Goal: Feedback & Contribution: Leave review/rating

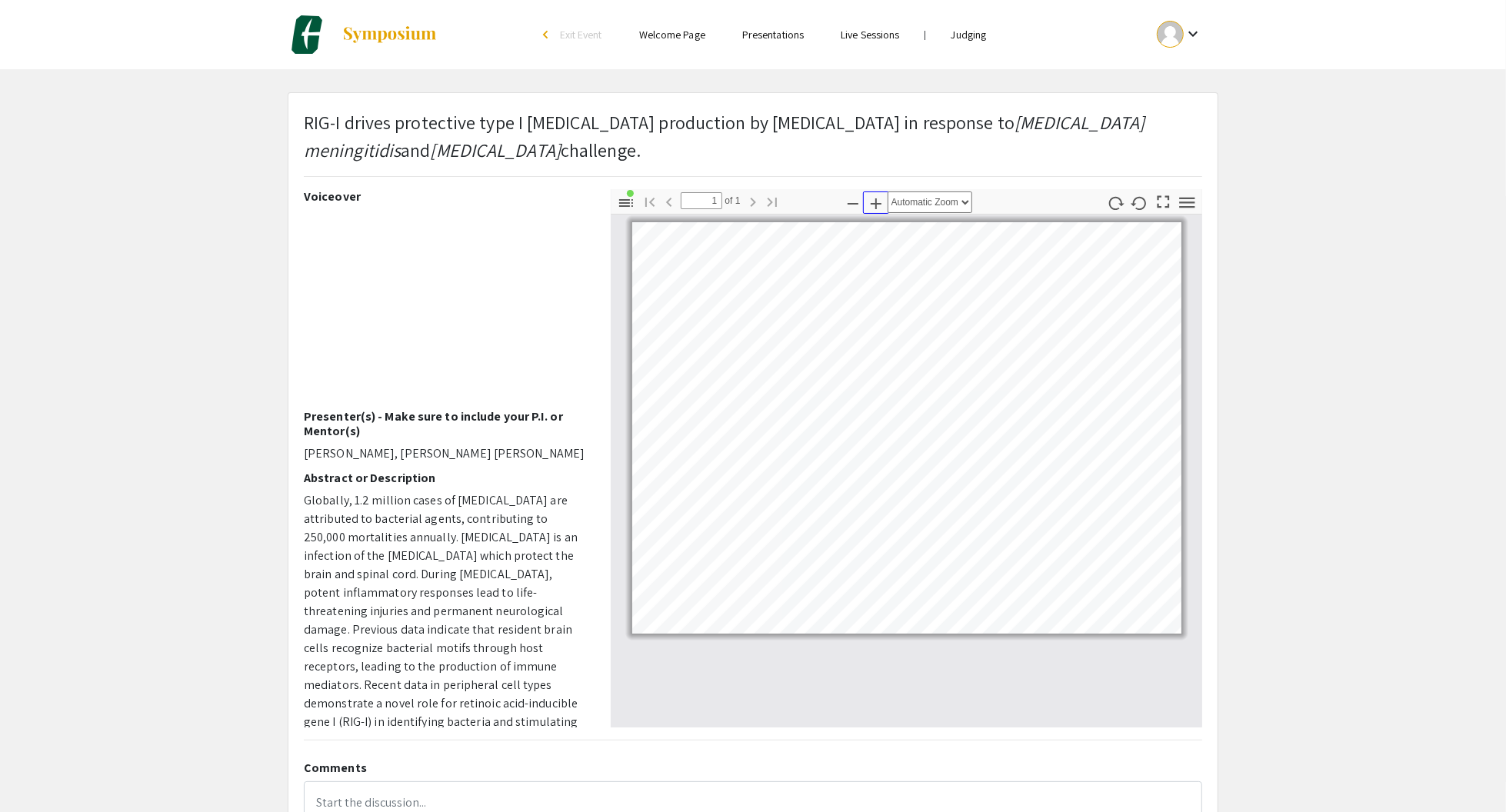
click at [875, 204] on icon "button" at bounding box center [875, 204] width 11 height 11
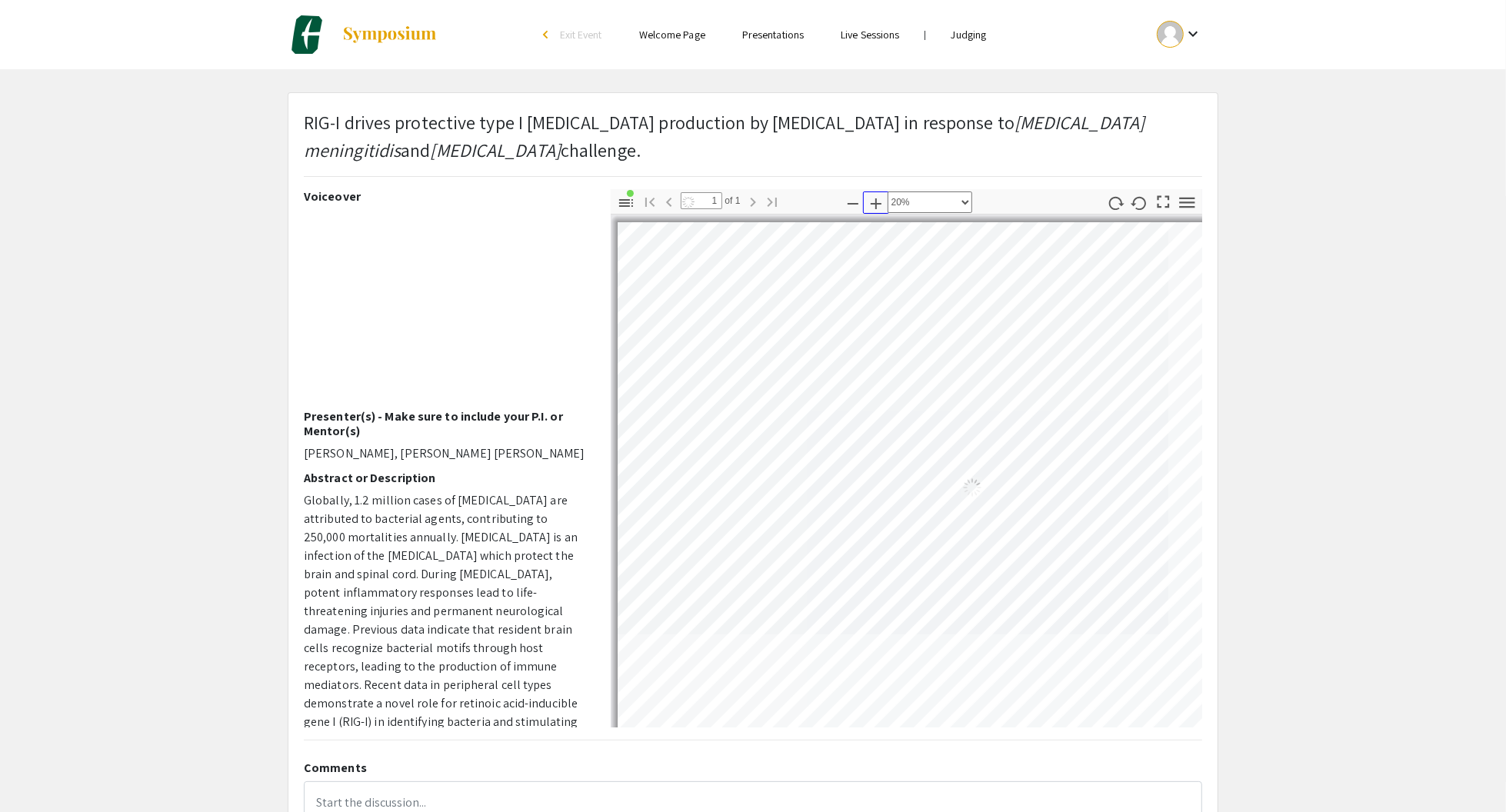
click at [875, 204] on icon "button" at bounding box center [875, 204] width 11 height 11
select select "0.5"
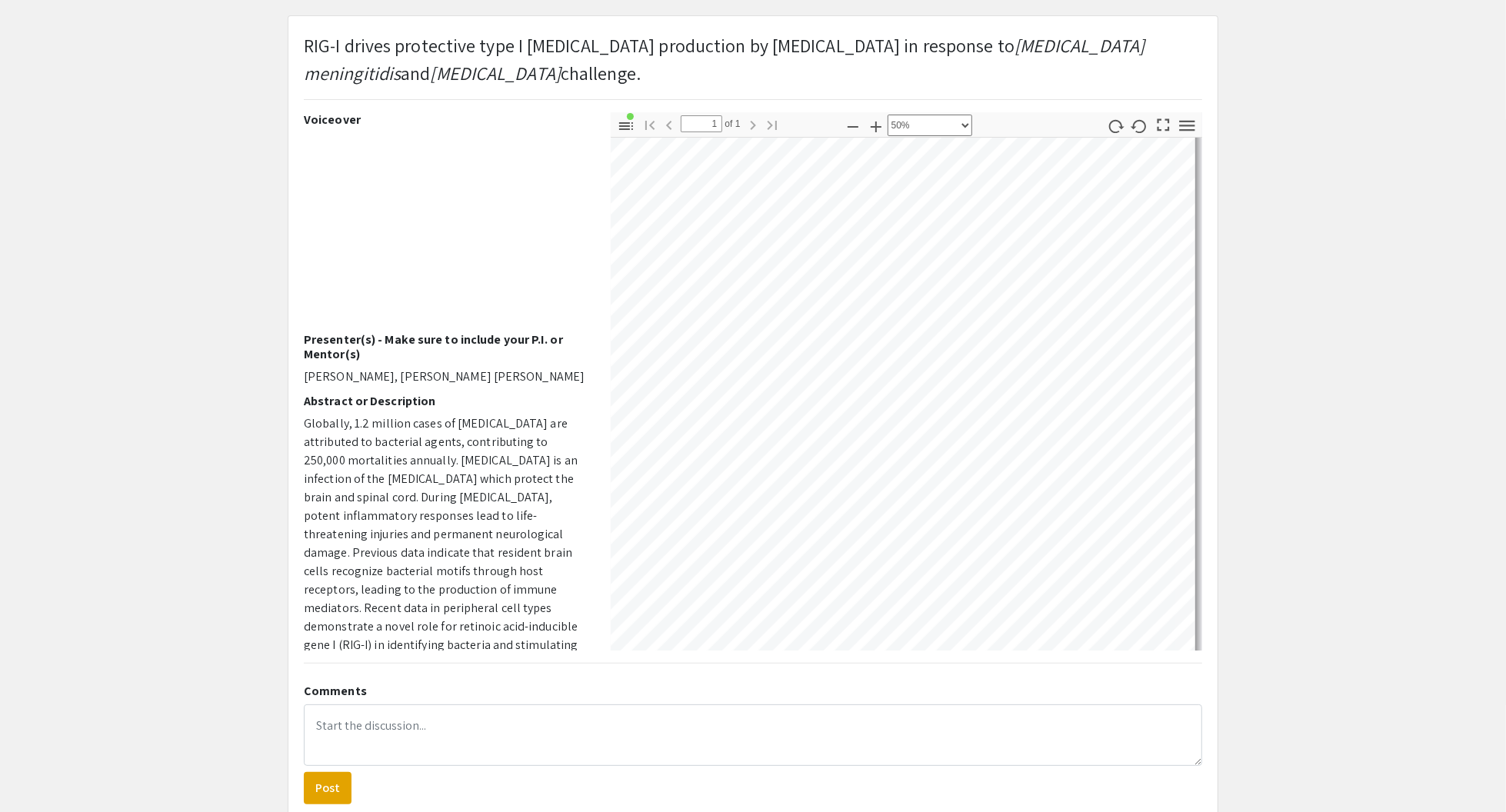
scroll to position [225, 1204]
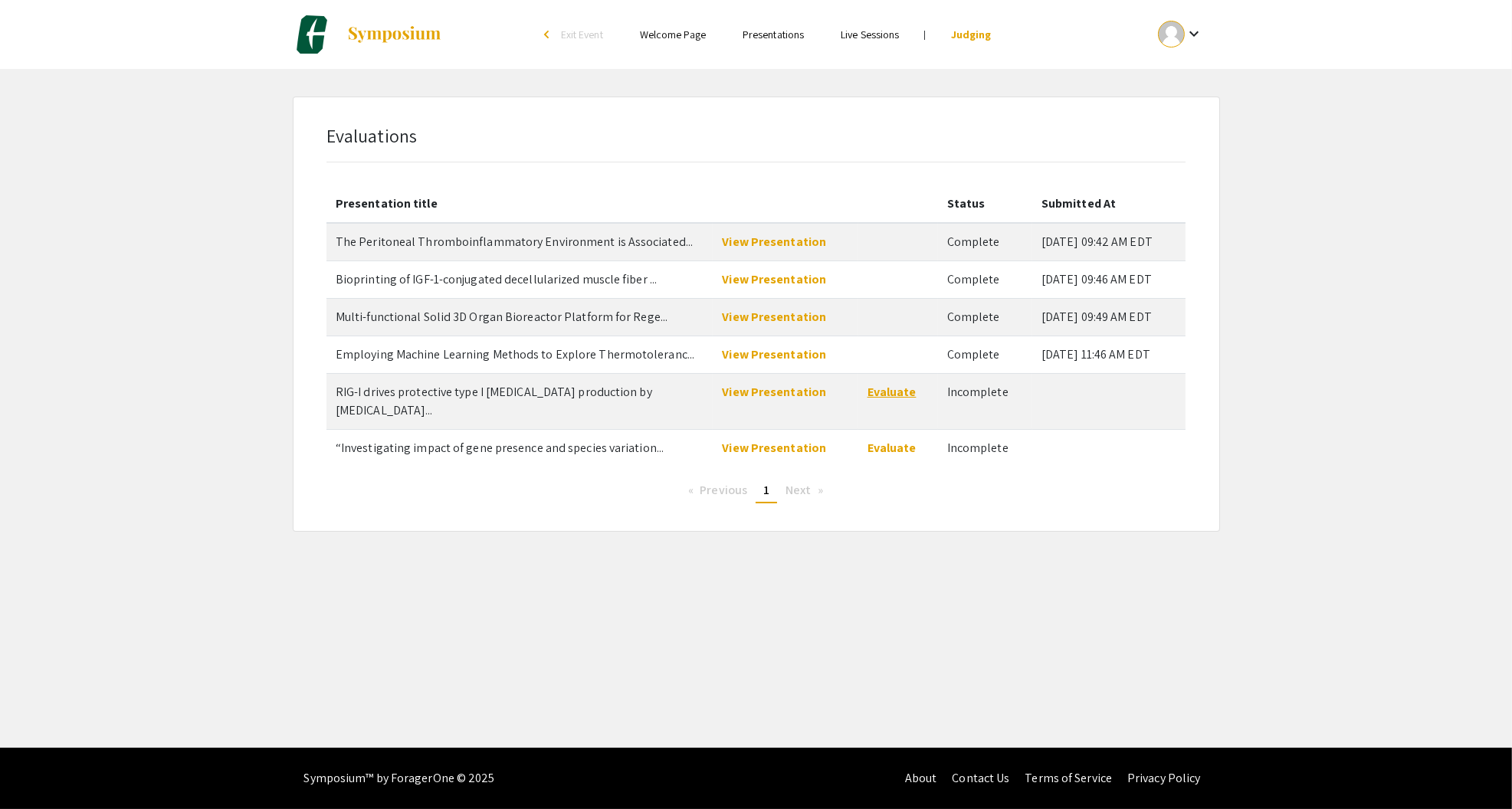
click at [890, 391] on link "Evaluate" at bounding box center [891, 392] width 49 height 16
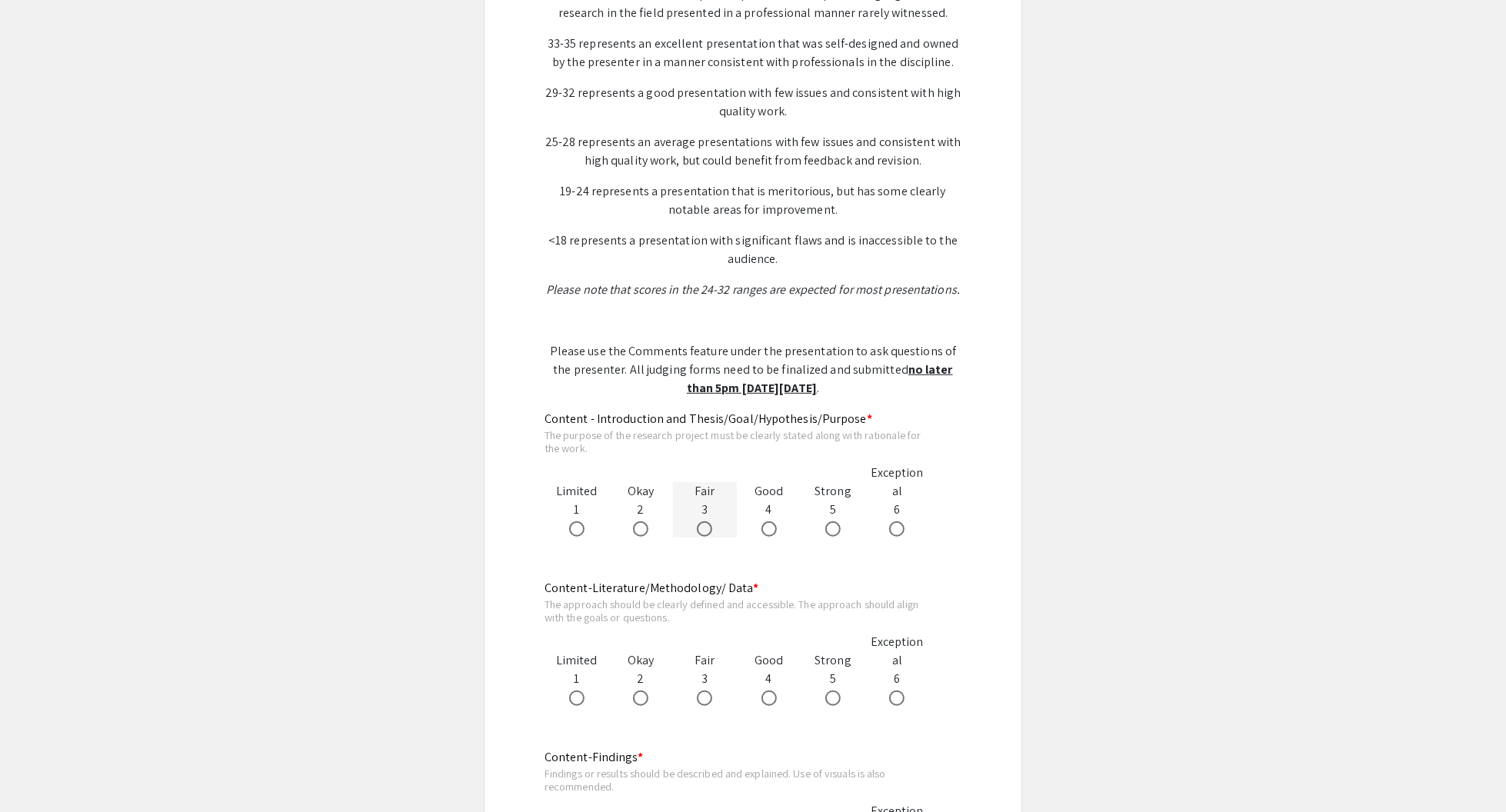
scroll to position [539, 0]
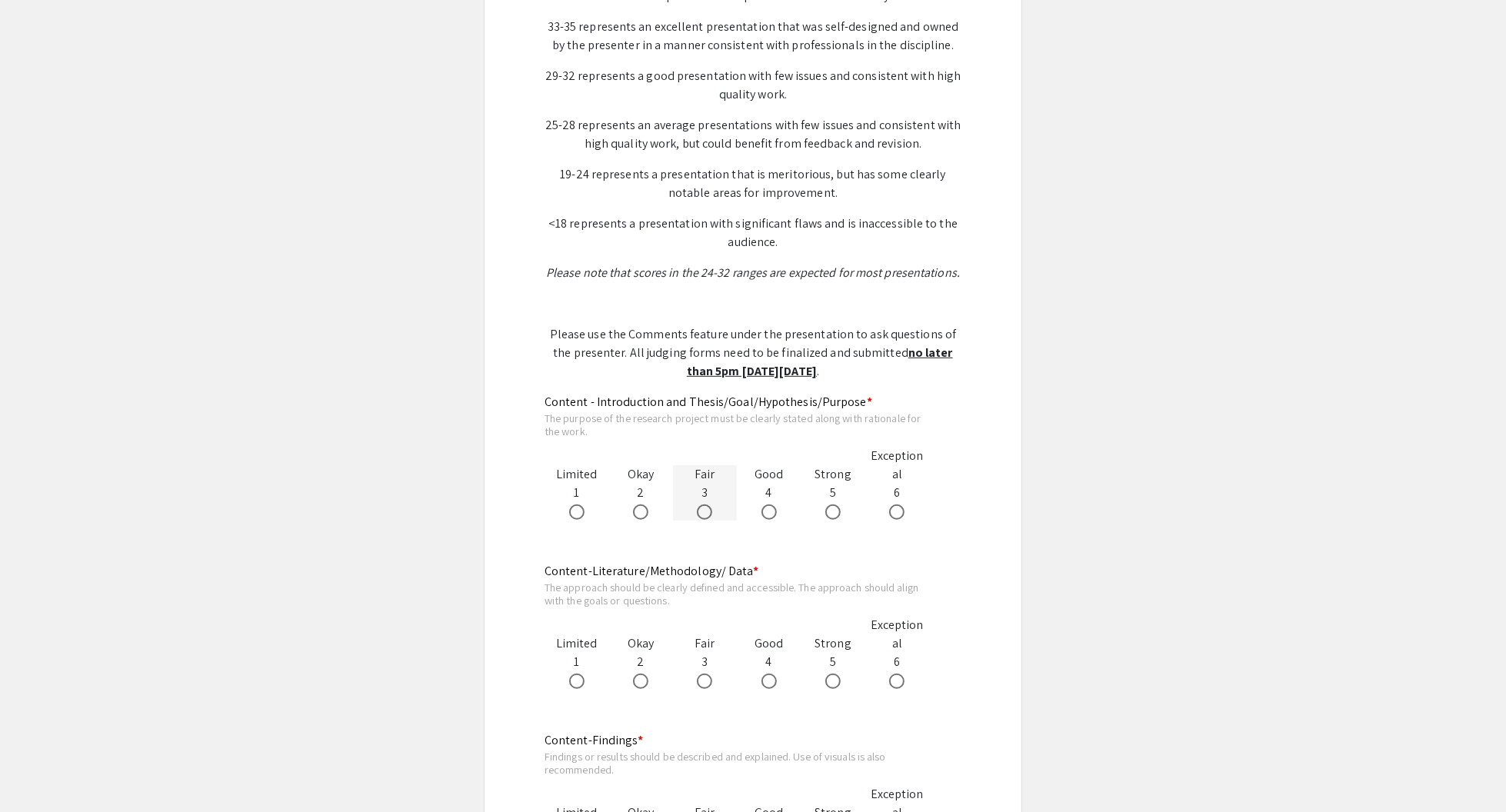
click at [704, 504] on span at bounding box center [704, 512] width 16 height 16
click at [704, 504] on input "radio" at bounding box center [704, 512] width 16 height 16
radio input "true"
click at [643, 674] on span at bounding box center [640, 682] width 16 height 16
click at [643, 674] on input "radio" at bounding box center [640, 682] width 16 height 16
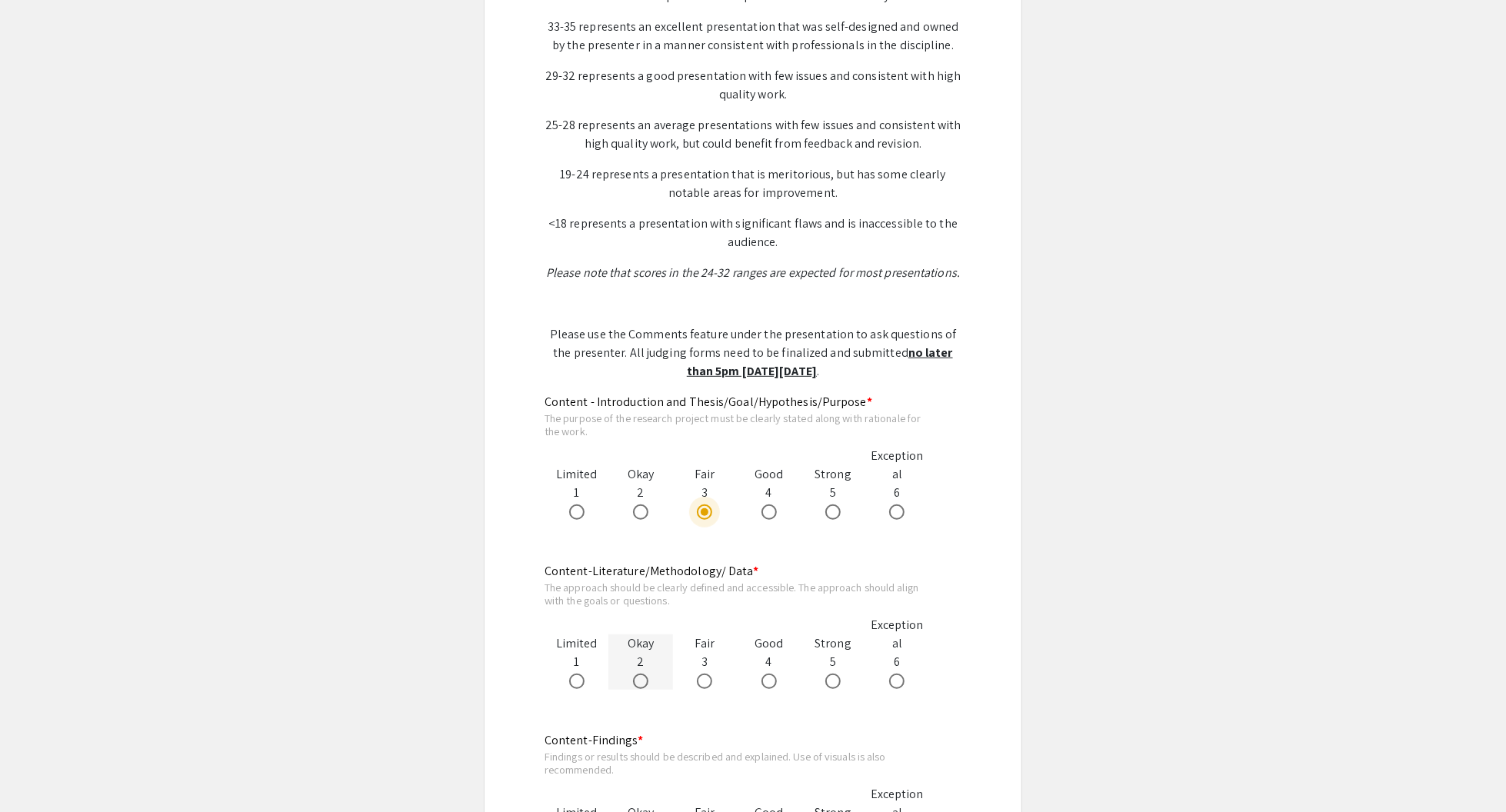
radio input "true"
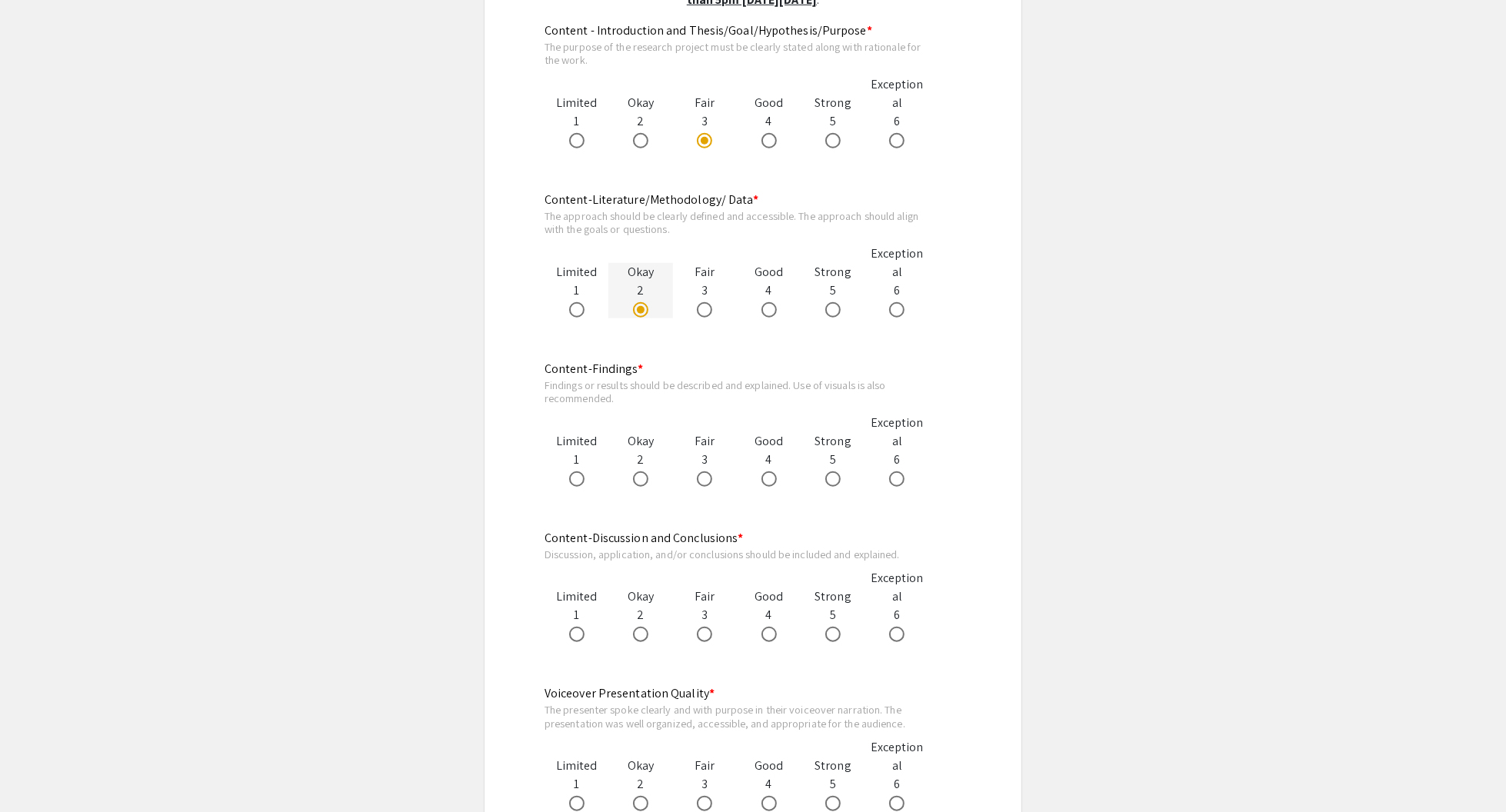
scroll to position [1000, 0]
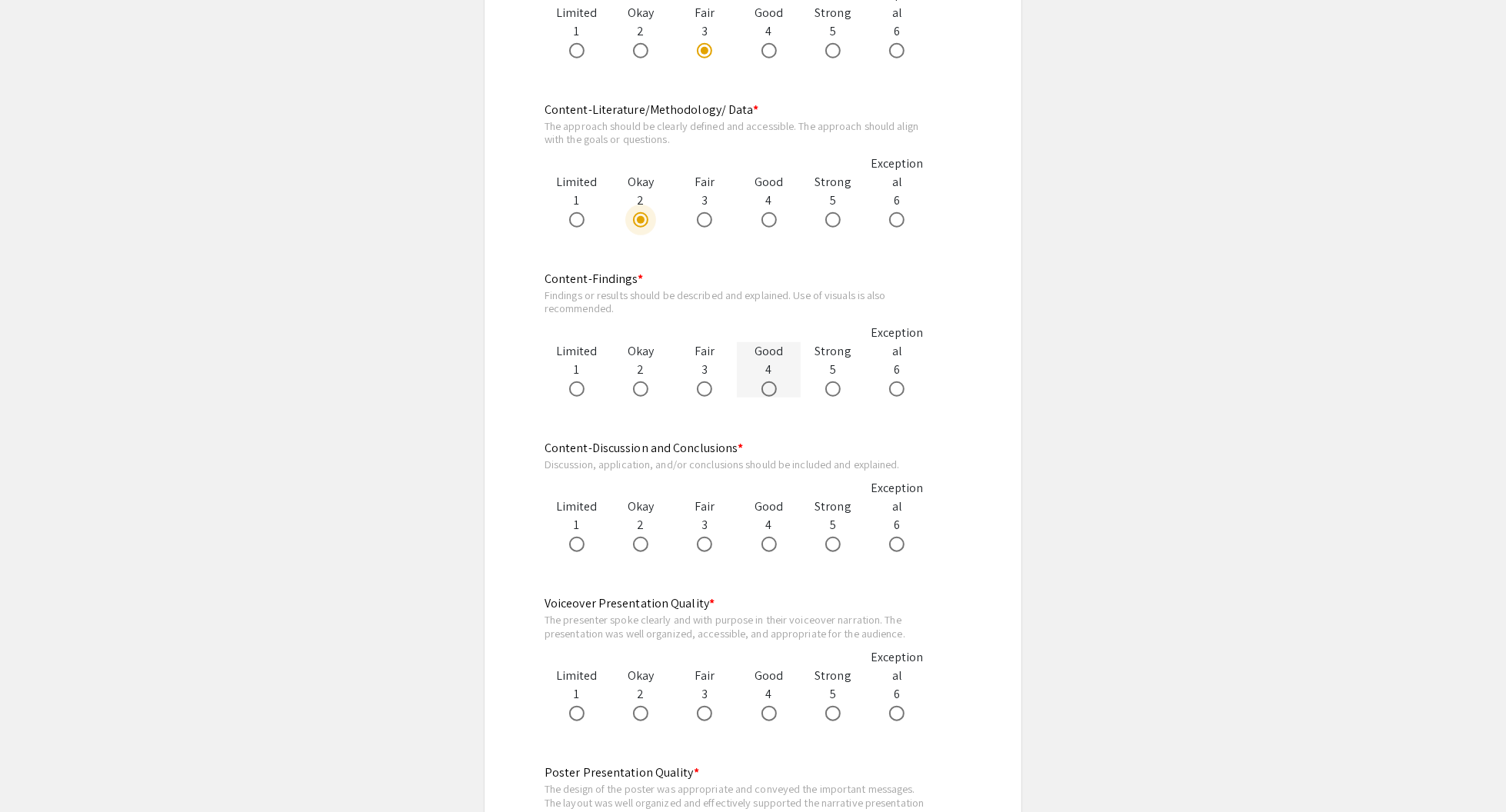
click at [763, 381] on span at bounding box center [769, 389] width 16 height 16
click at [763, 381] on input "radio" at bounding box center [769, 389] width 16 height 16
radio input "true"
click at [766, 537] on span at bounding box center [769, 544] width 16 height 16
click at [766, 537] on input "radio" at bounding box center [769, 544] width 16 height 16
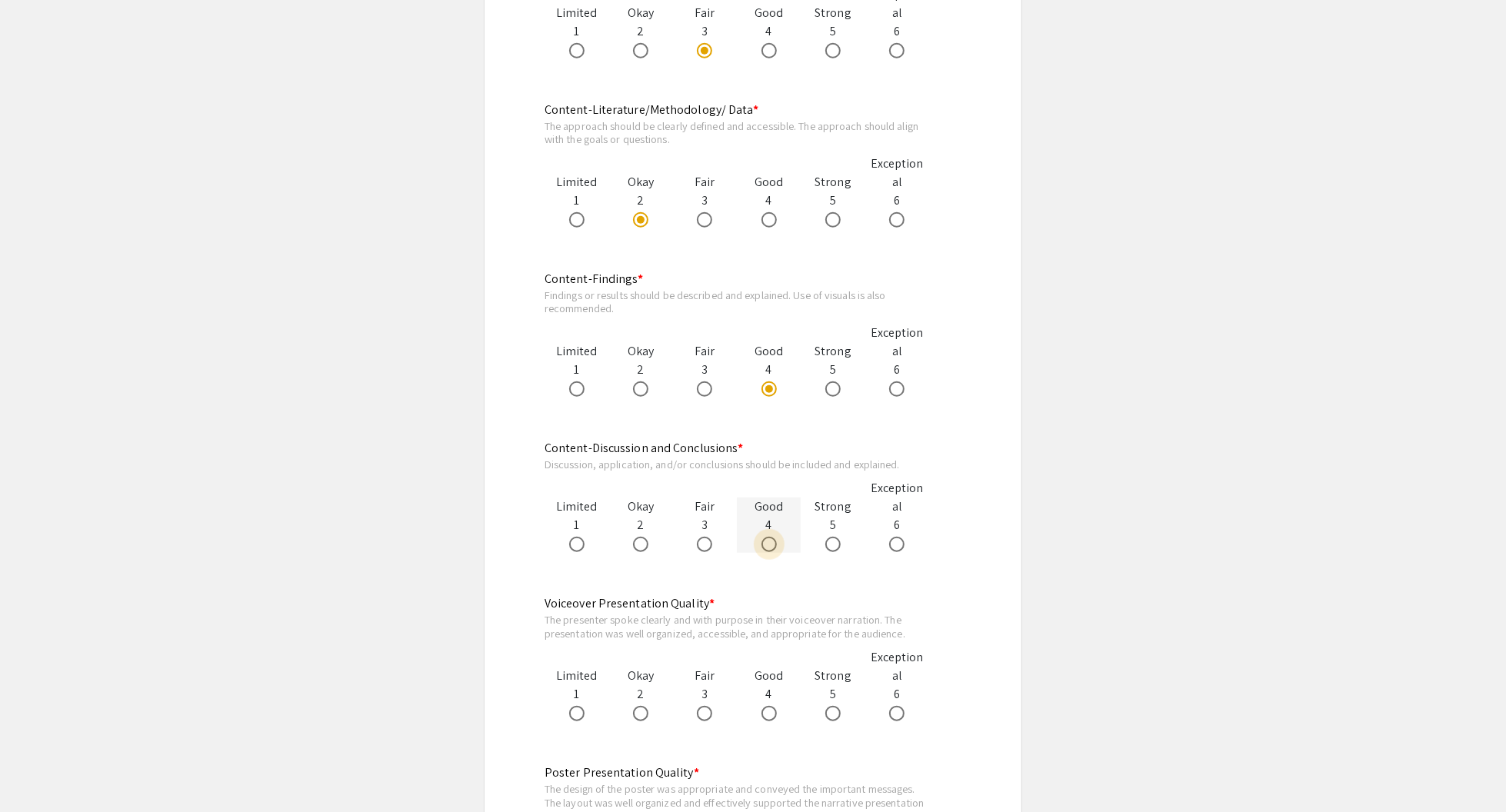
radio input "true"
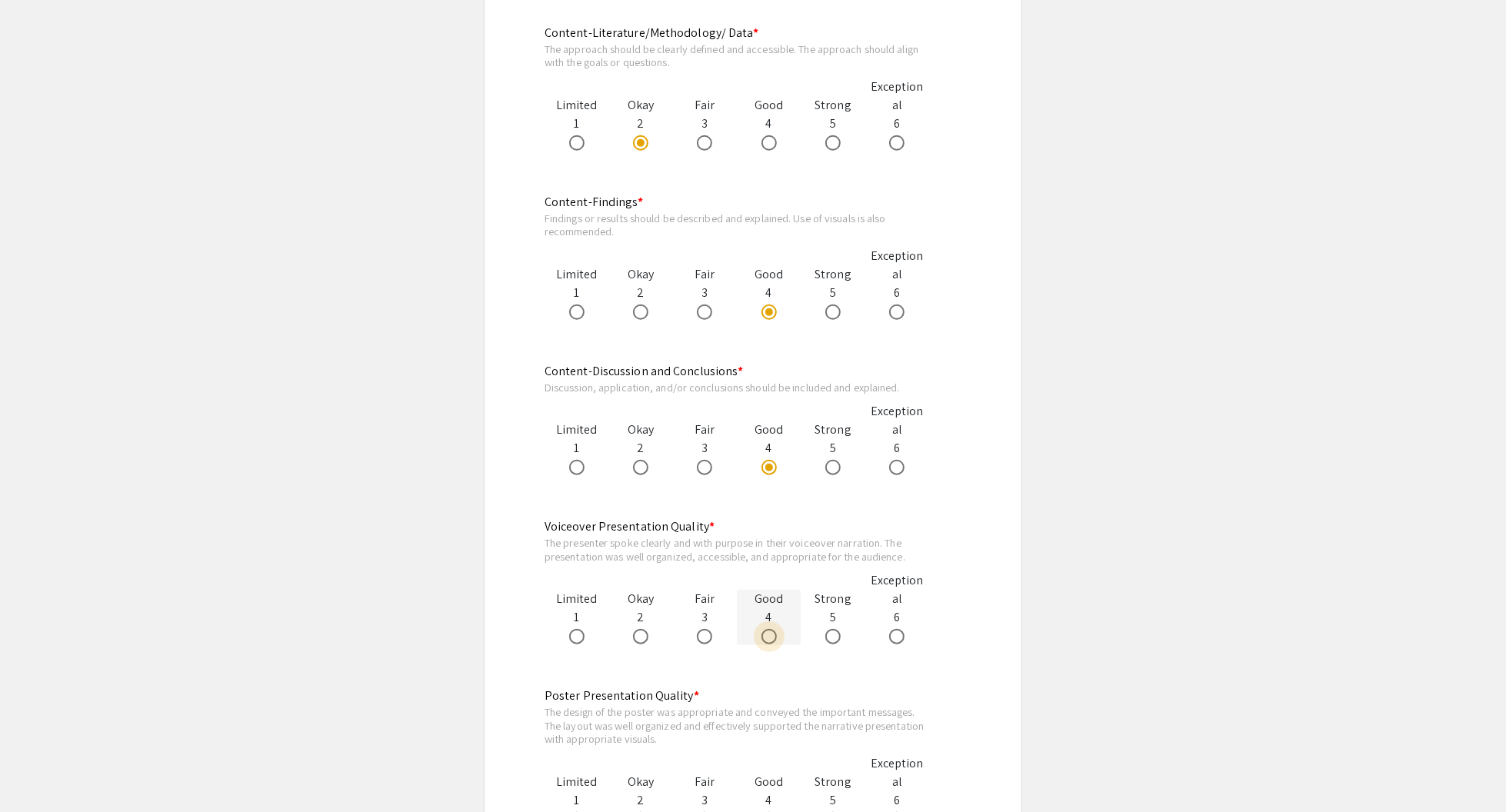
click at [768, 629] on span at bounding box center [769, 637] width 16 height 16
click at [768, 629] on input "radio" at bounding box center [769, 637] width 16 height 16
radio input "true"
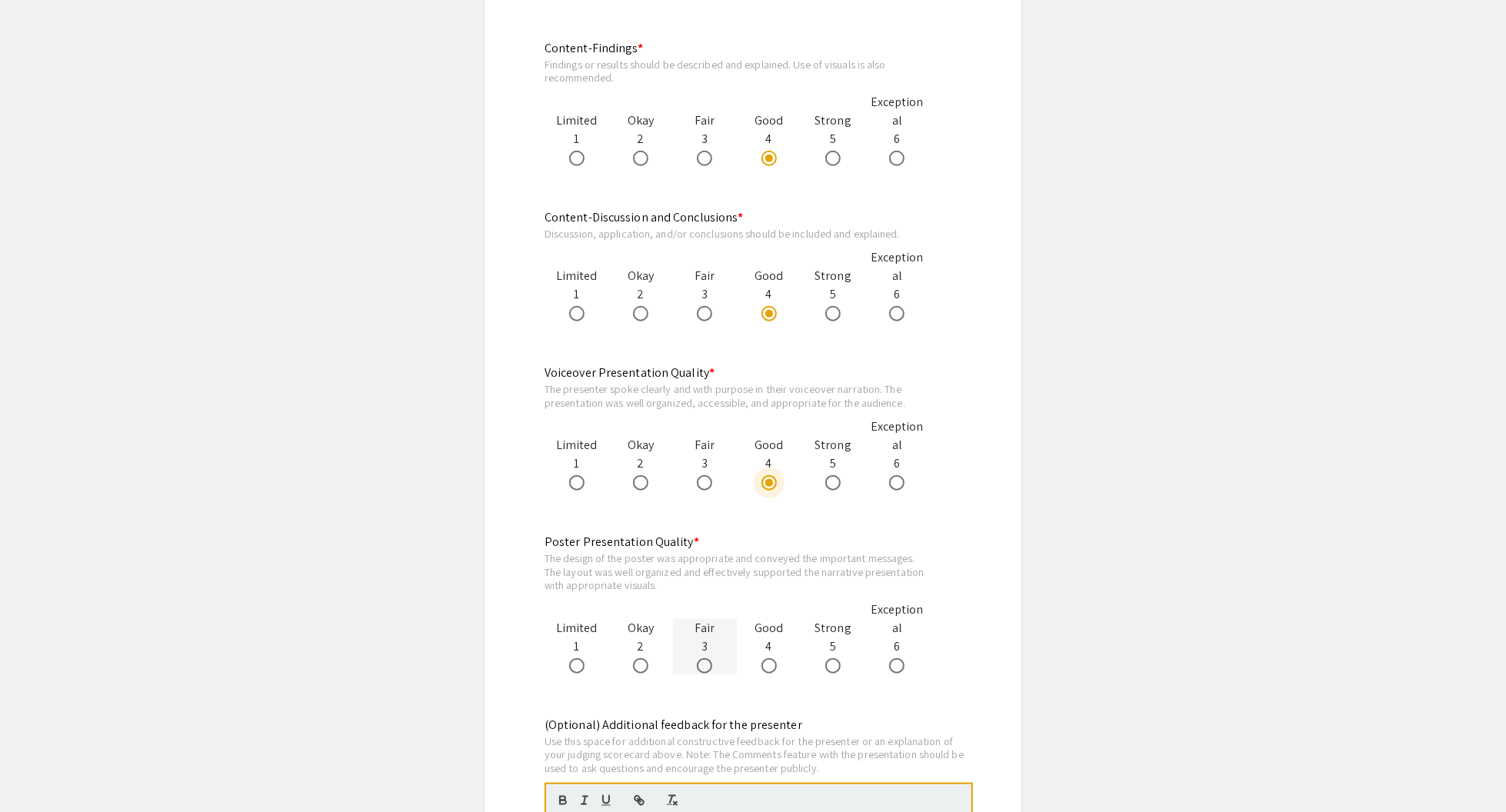
click at [699, 658] on span at bounding box center [704, 666] width 16 height 16
click at [699, 658] on input "radio" at bounding box center [704, 666] width 16 height 16
radio input "true"
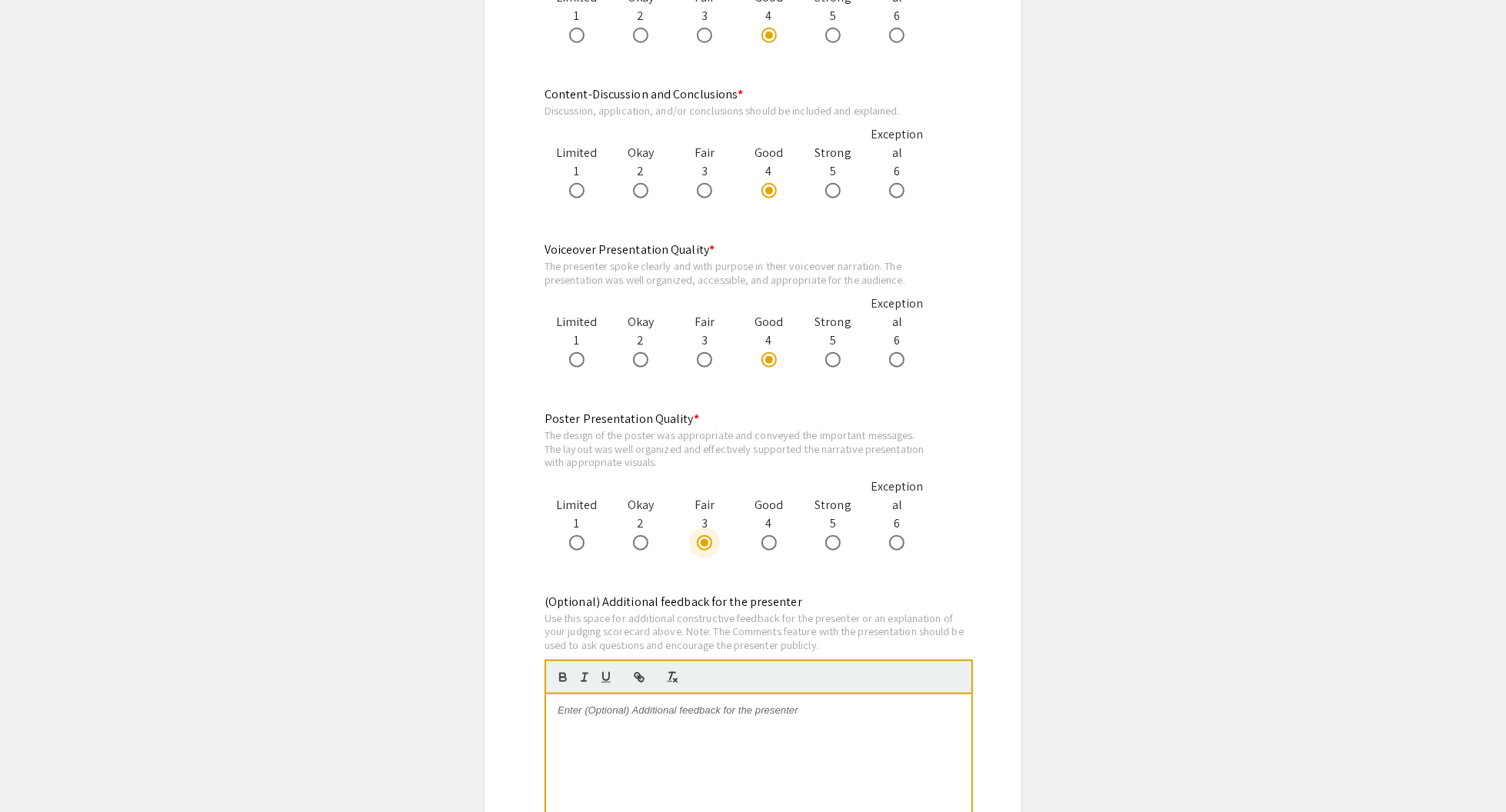
scroll to position [1461, 0]
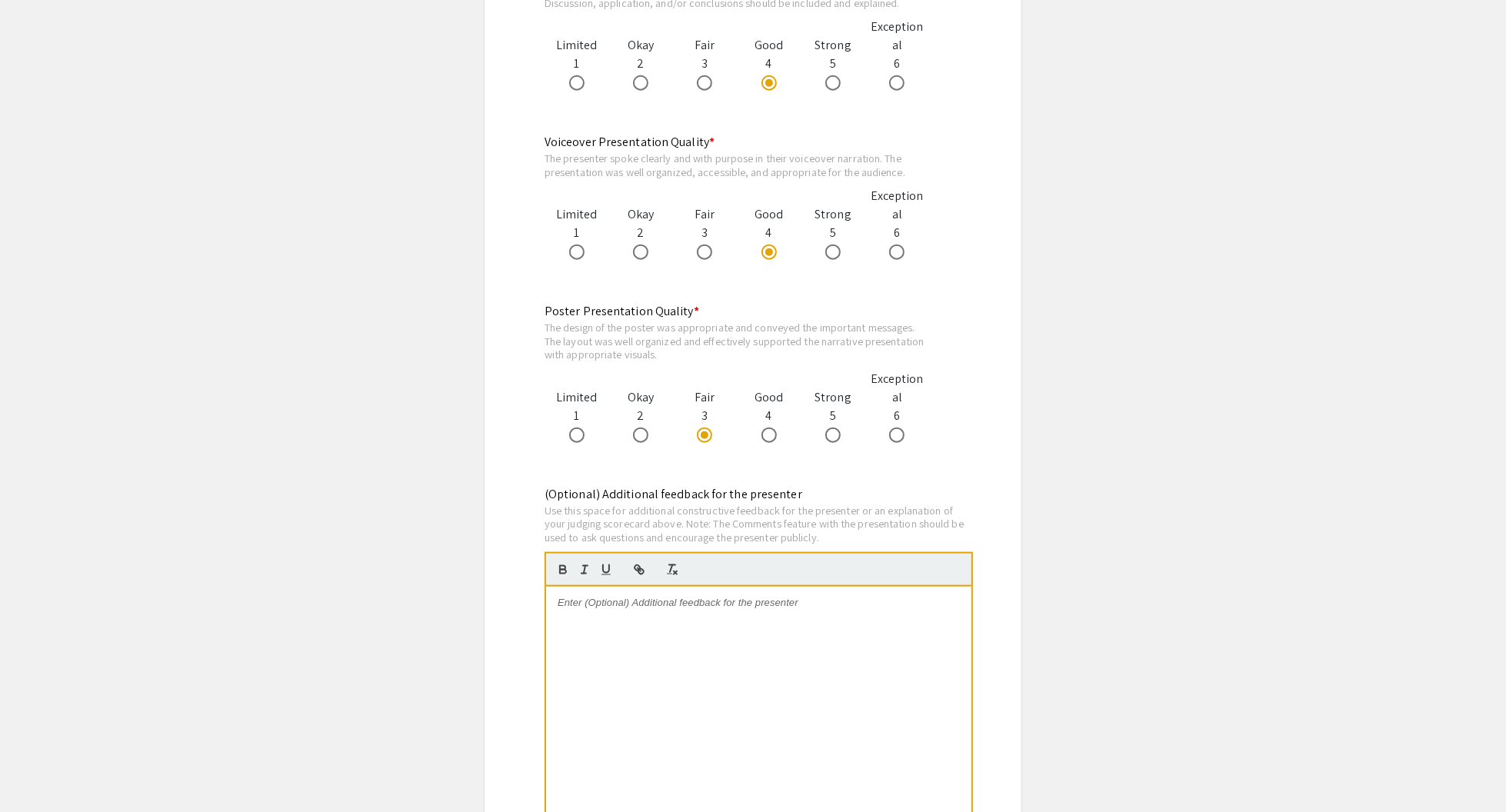
click at [731, 596] on p at bounding box center [759, 603] width 402 height 14
click at [579, 611] on p "The presentation was clear and well paced. More context for the research aims a…" at bounding box center [759, 617] width 402 height 42
click at [687, 613] on p "The presentation was clear and well paced. More context for the research aims a…" at bounding box center [759, 617] width 402 height 42
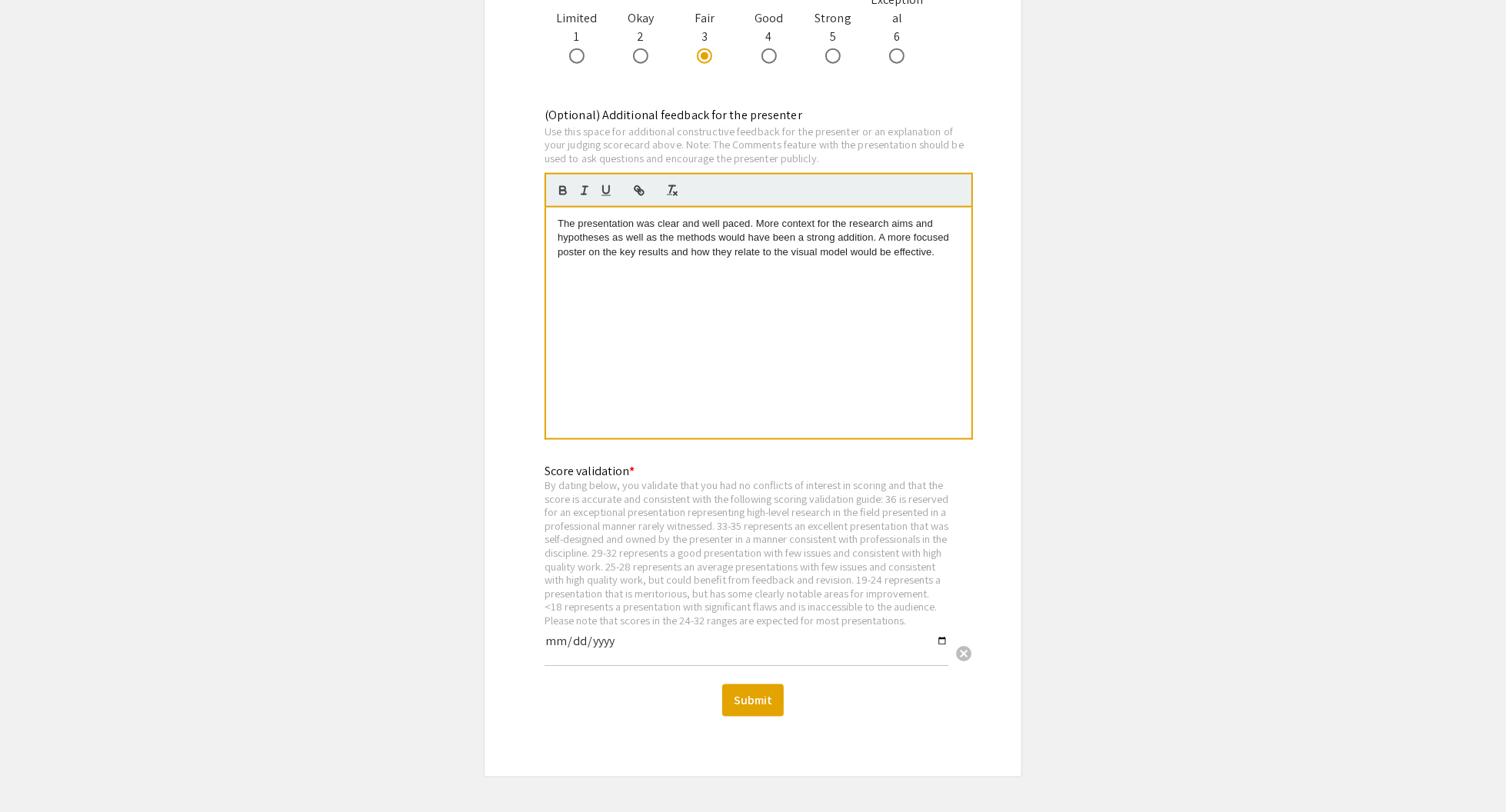
scroll to position [1846, 0]
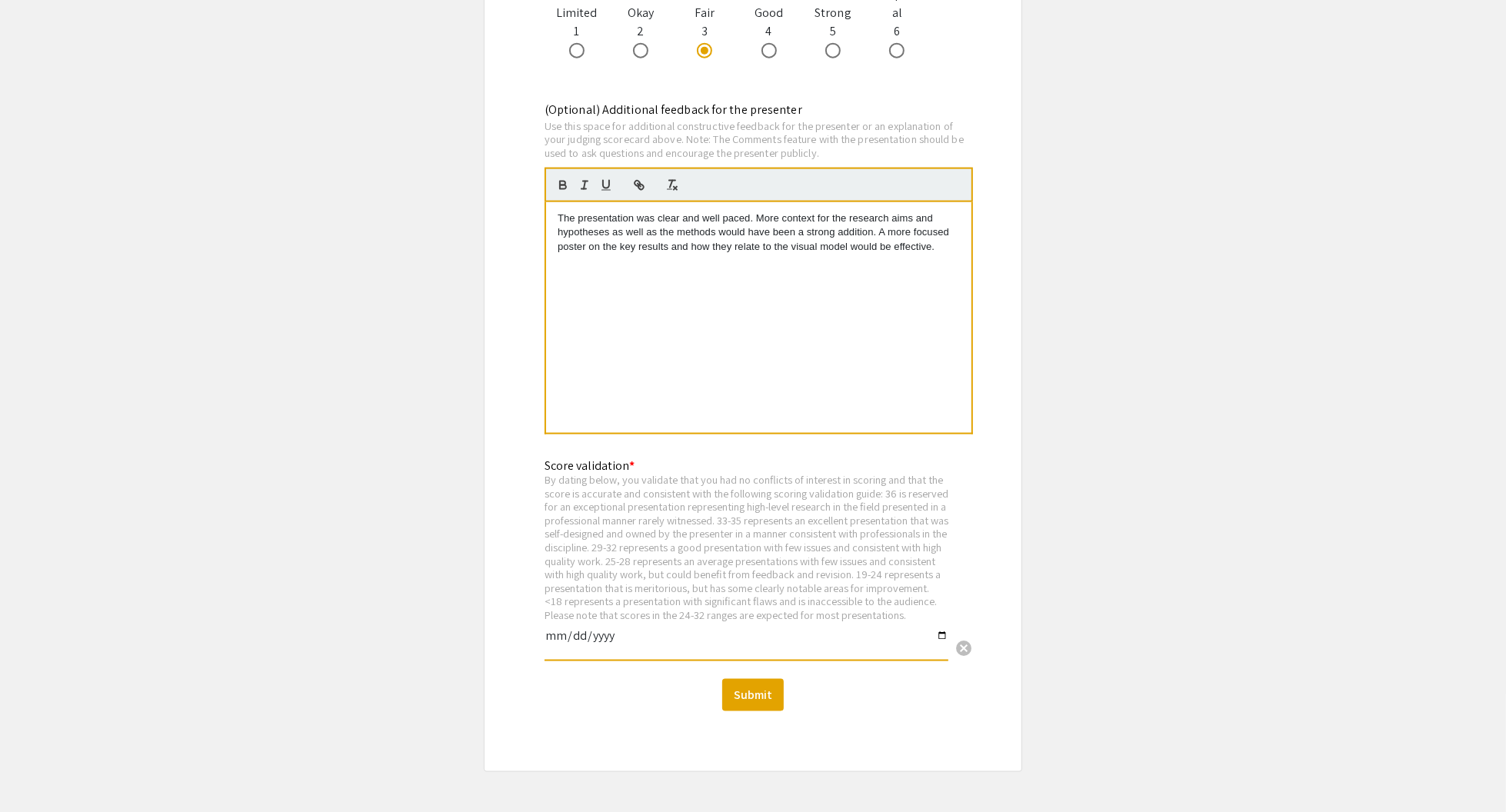
click at [942, 629] on input "date" at bounding box center [746, 642] width 404 height 26
type input "[DATE]"
click at [752, 684] on button "Submit" at bounding box center [753, 695] width 62 height 32
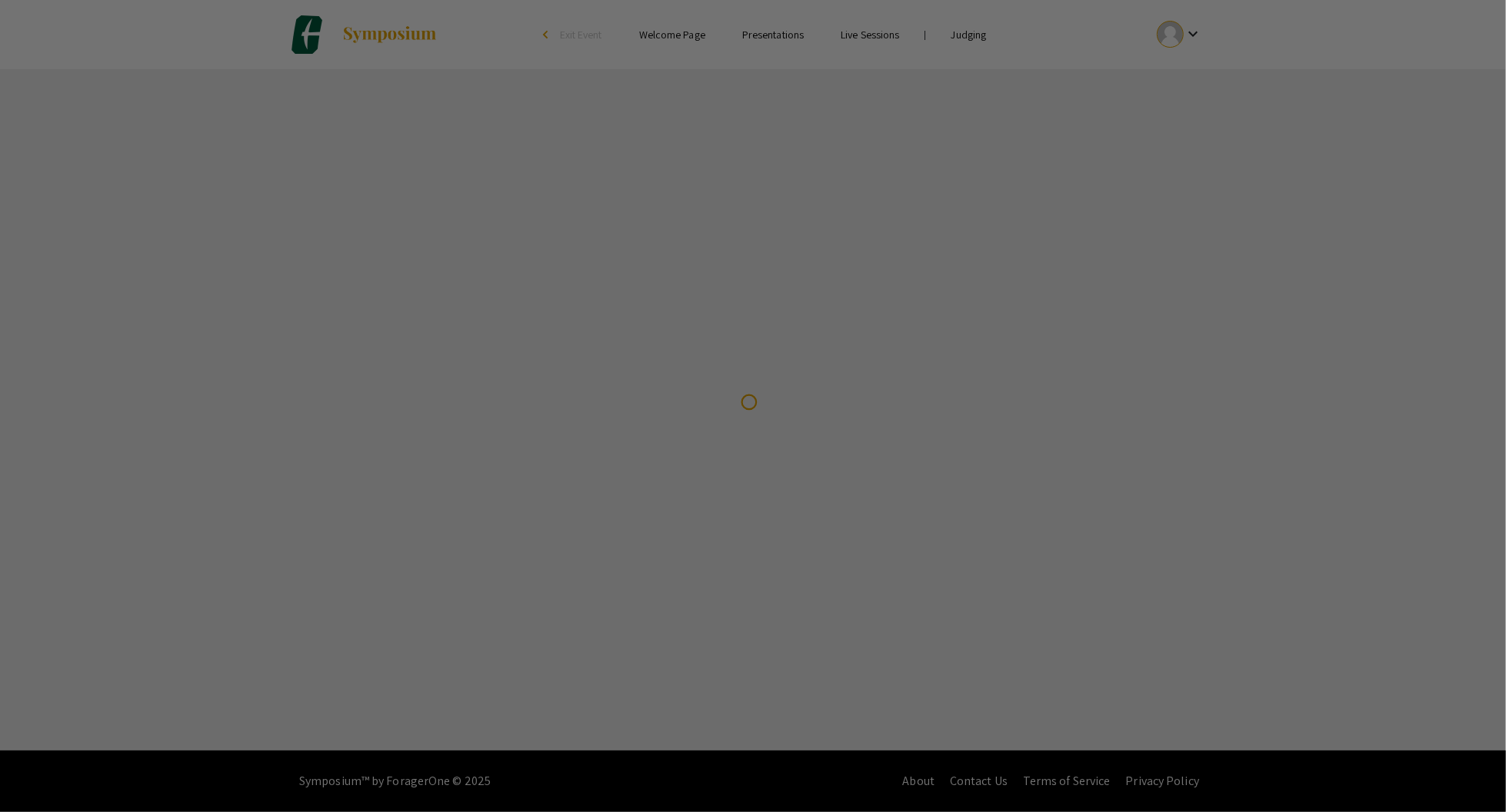
scroll to position [0, 0]
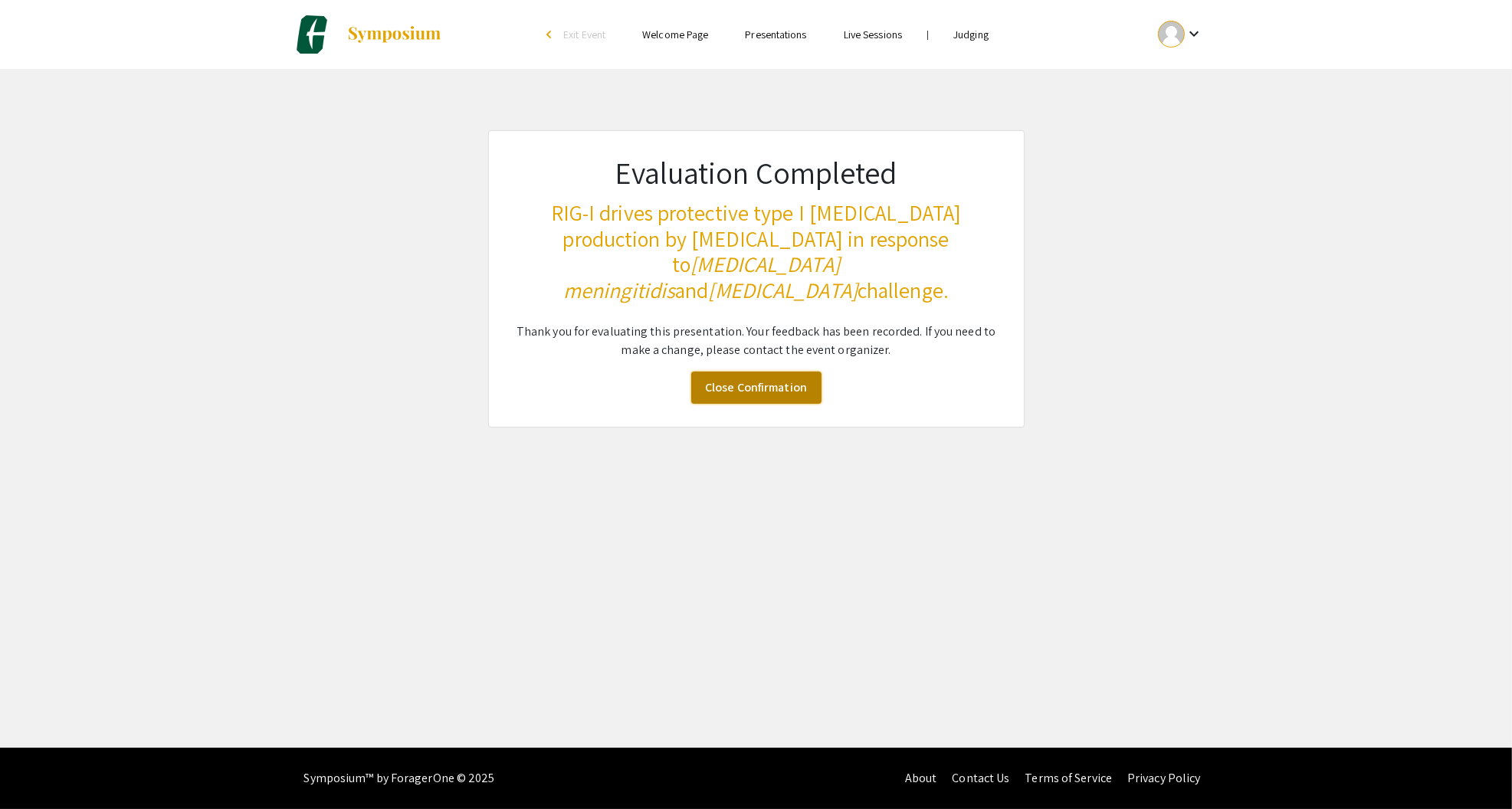
click at [754, 372] on link "Close Confirmation" at bounding box center [756, 388] width 130 height 32
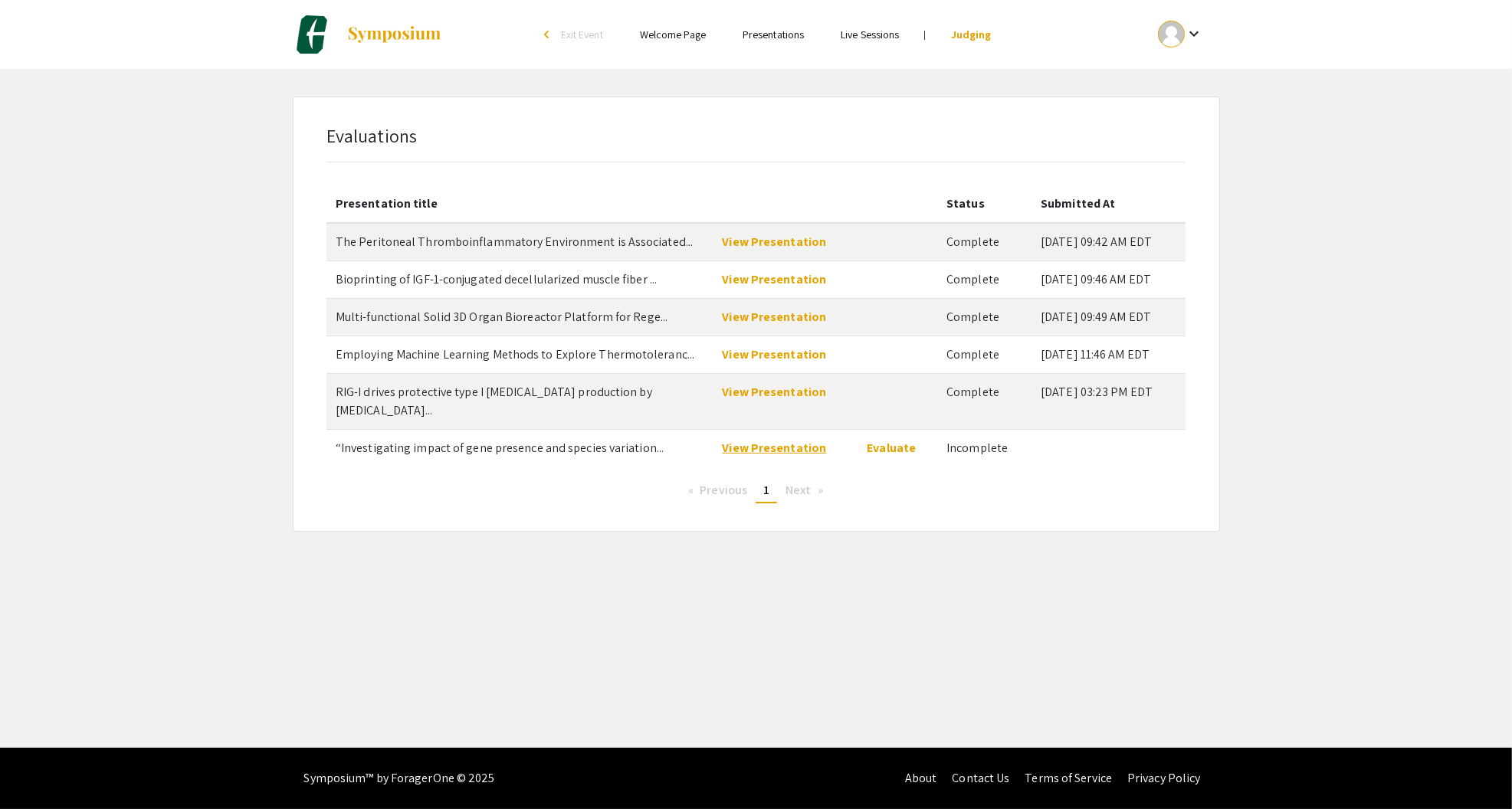
click at [774, 440] on link "View Presentation" at bounding box center [774, 447] width 104 height 16
click at [877, 440] on link "Evaluate" at bounding box center [890, 447] width 49 height 16
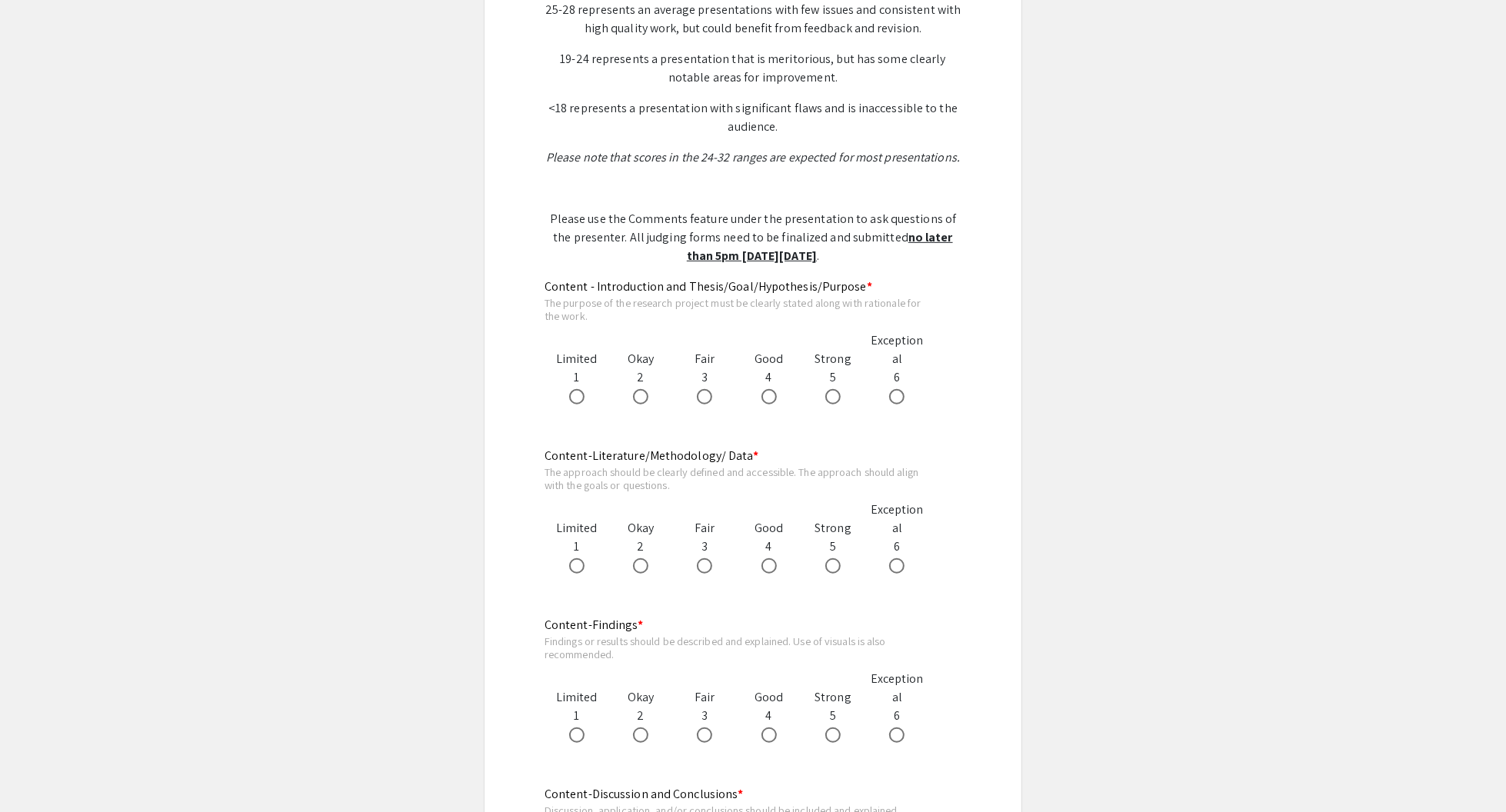
scroll to position [769, 0]
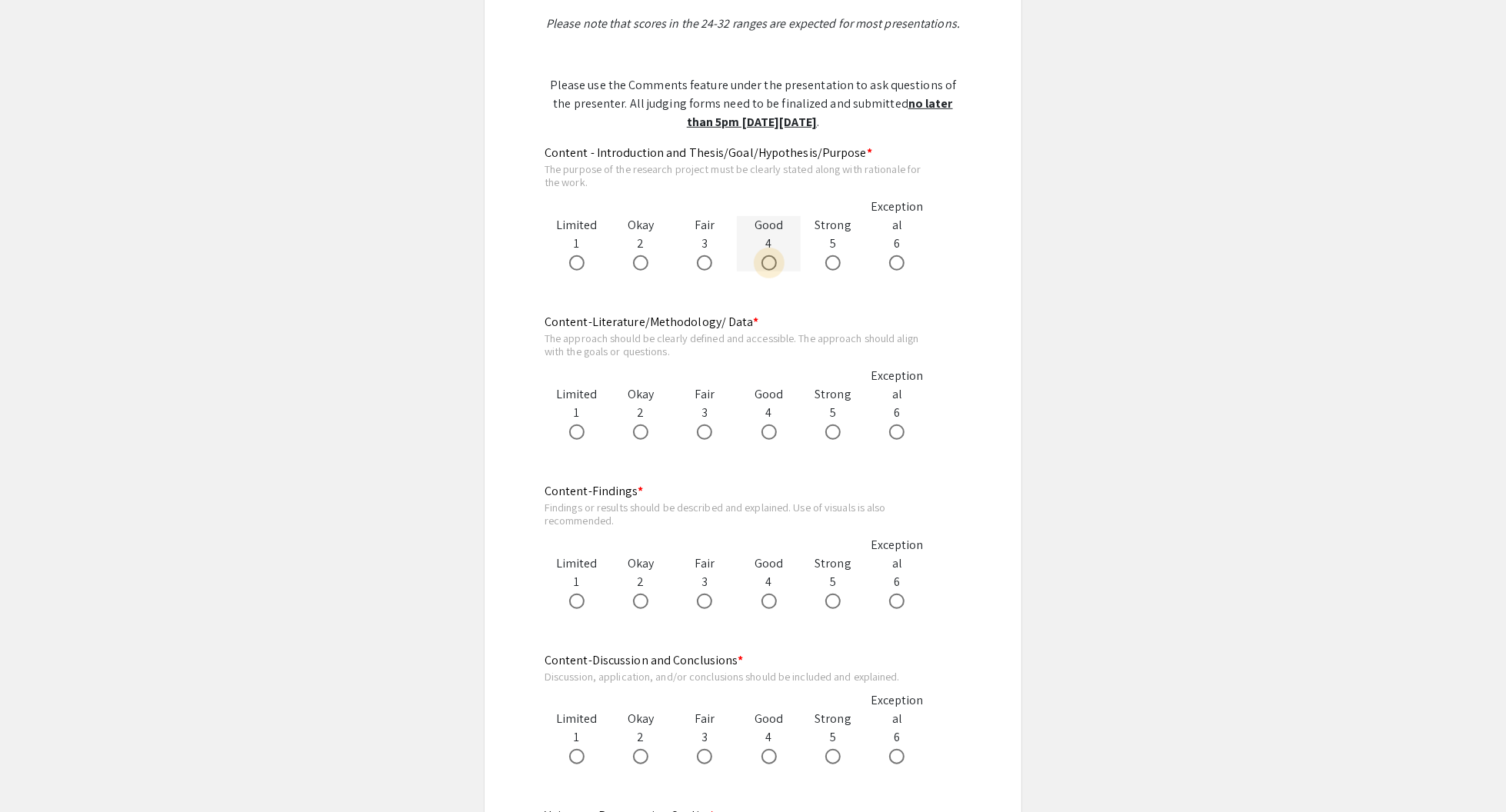
click at [770, 268] on span at bounding box center [769, 263] width 16 height 16
click at [770, 268] on input "radio" at bounding box center [769, 263] width 16 height 16
radio input "true"
click at [706, 436] on span at bounding box center [704, 432] width 16 height 16
click at [706, 436] on input "radio" at bounding box center [704, 432] width 16 height 16
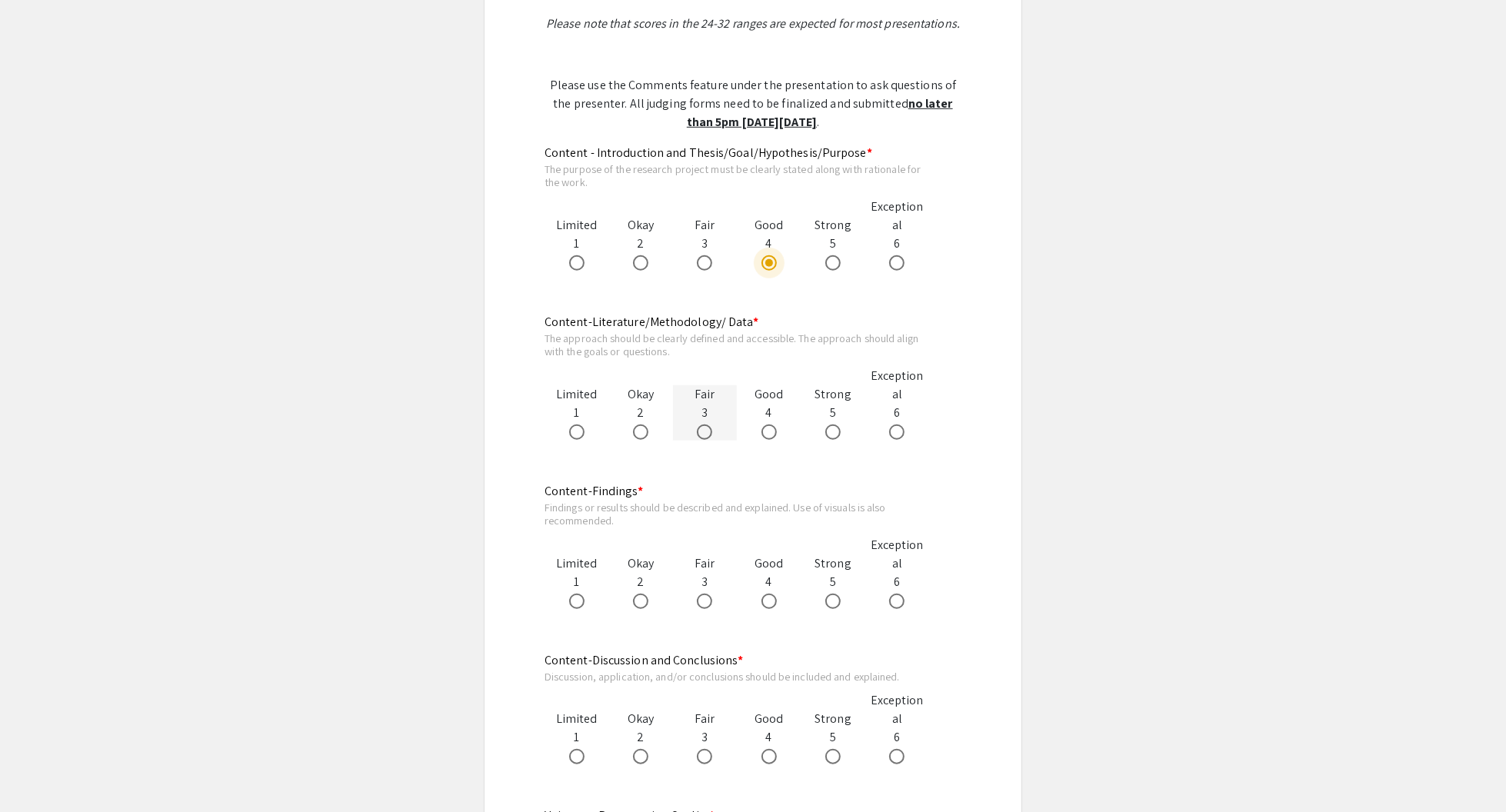
radio input "true"
click at [770, 602] on span at bounding box center [769, 601] width 16 height 16
click at [770, 602] on input "radio" at bounding box center [769, 601] width 16 height 16
radio input "true"
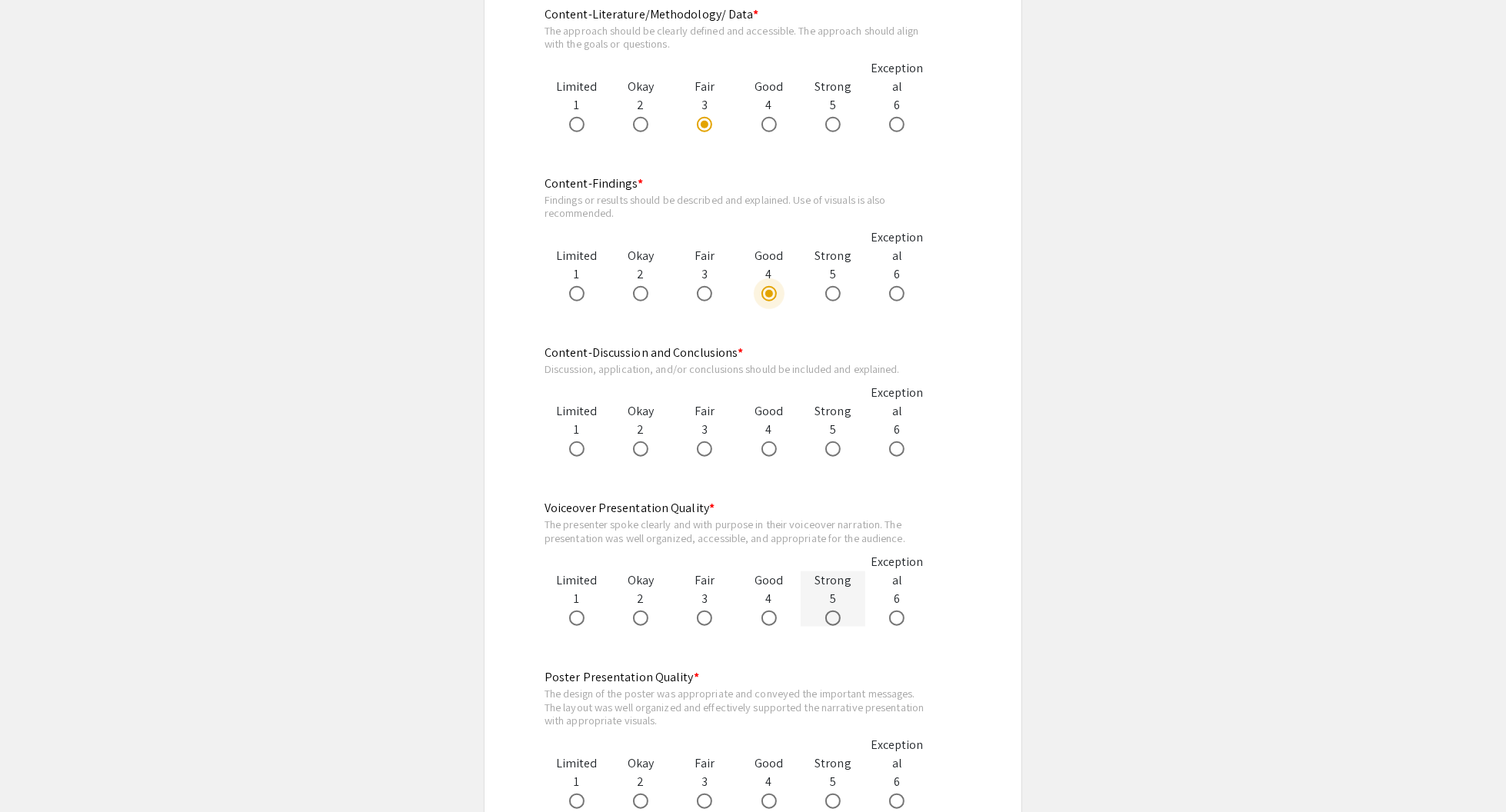
click at [832, 613] on span at bounding box center [833, 618] width 16 height 16
click at [832, 613] on input "radio" at bounding box center [833, 618] width 16 height 16
radio input "true"
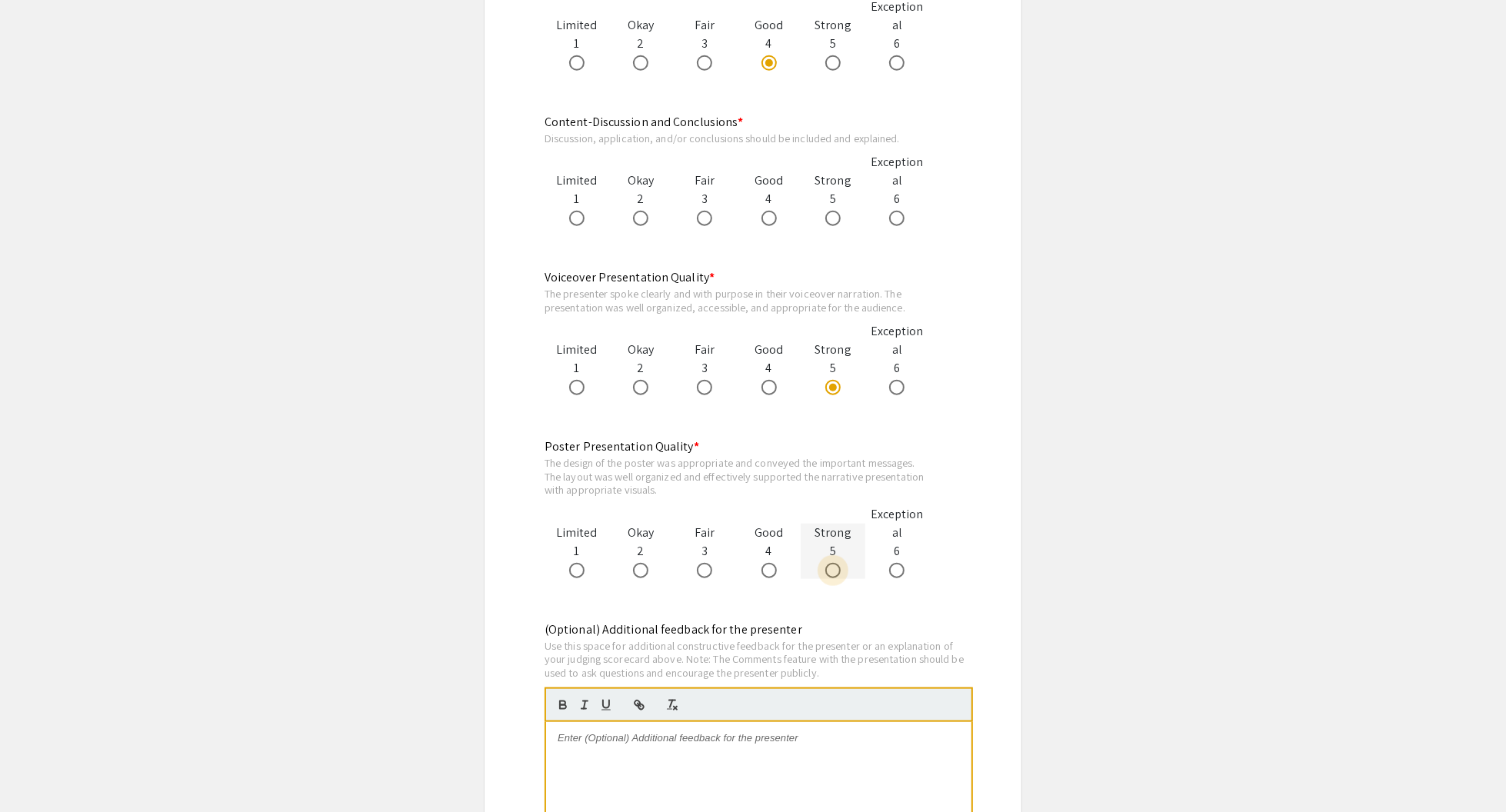
click at [834, 568] on span at bounding box center [833, 570] width 16 height 16
click at [834, 568] on input "radio" at bounding box center [833, 570] width 16 height 16
radio input "true"
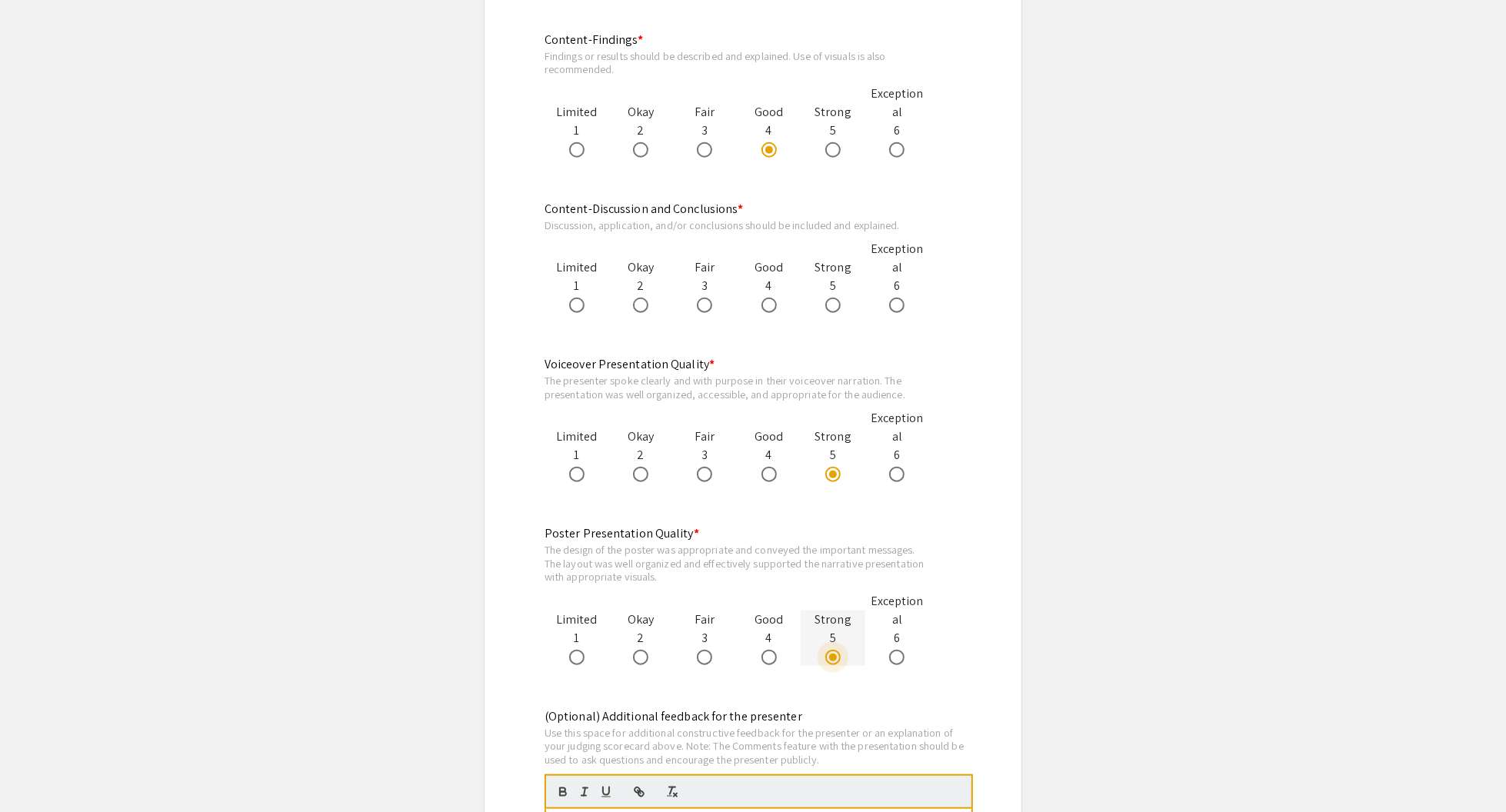
scroll to position [1154, 0]
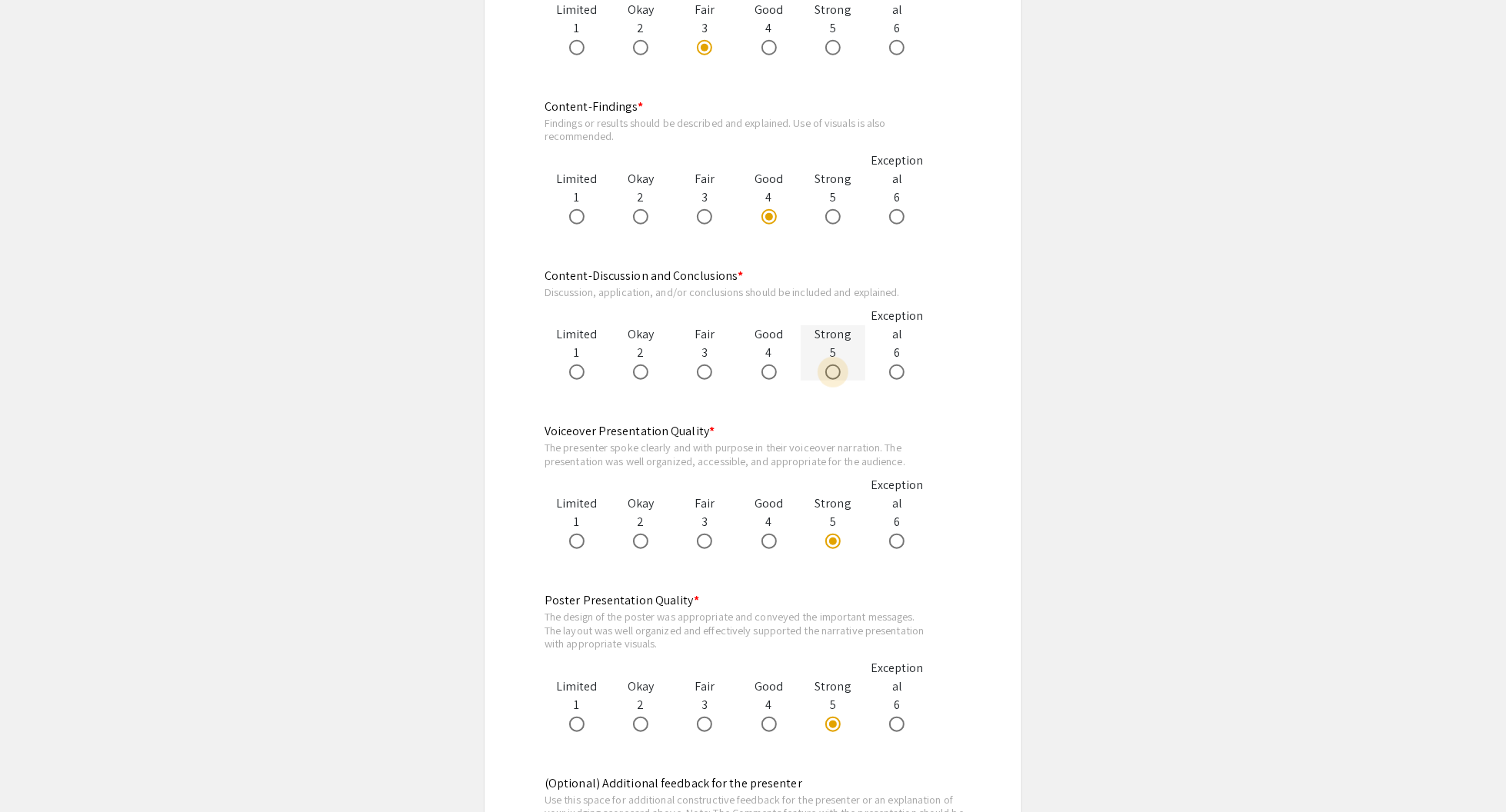
click at [829, 370] on span at bounding box center [833, 372] width 16 height 16
click at [829, 370] on input "radio" at bounding box center [833, 372] width 16 height 16
radio input "true"
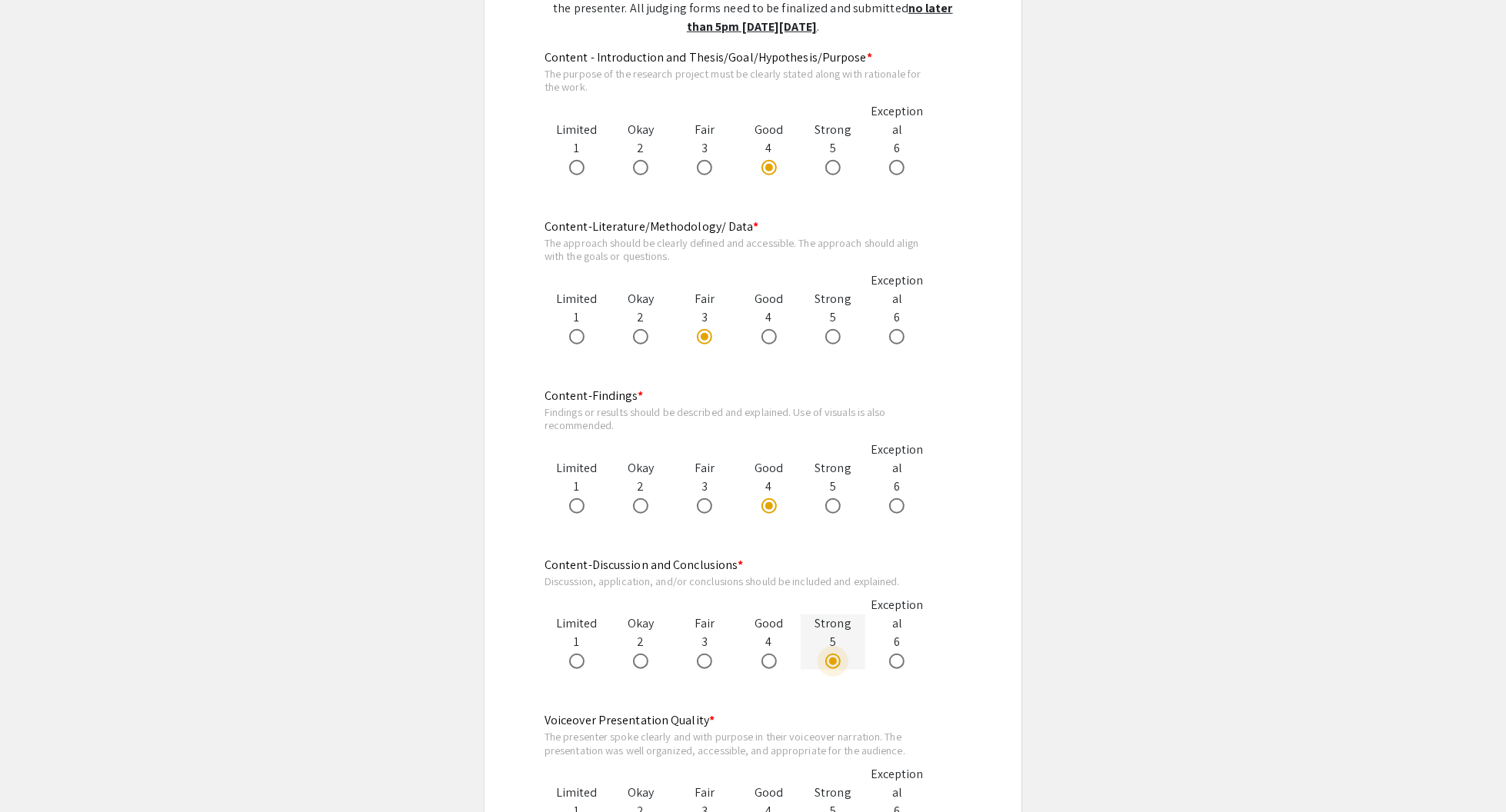
scroll to position [846, 0]
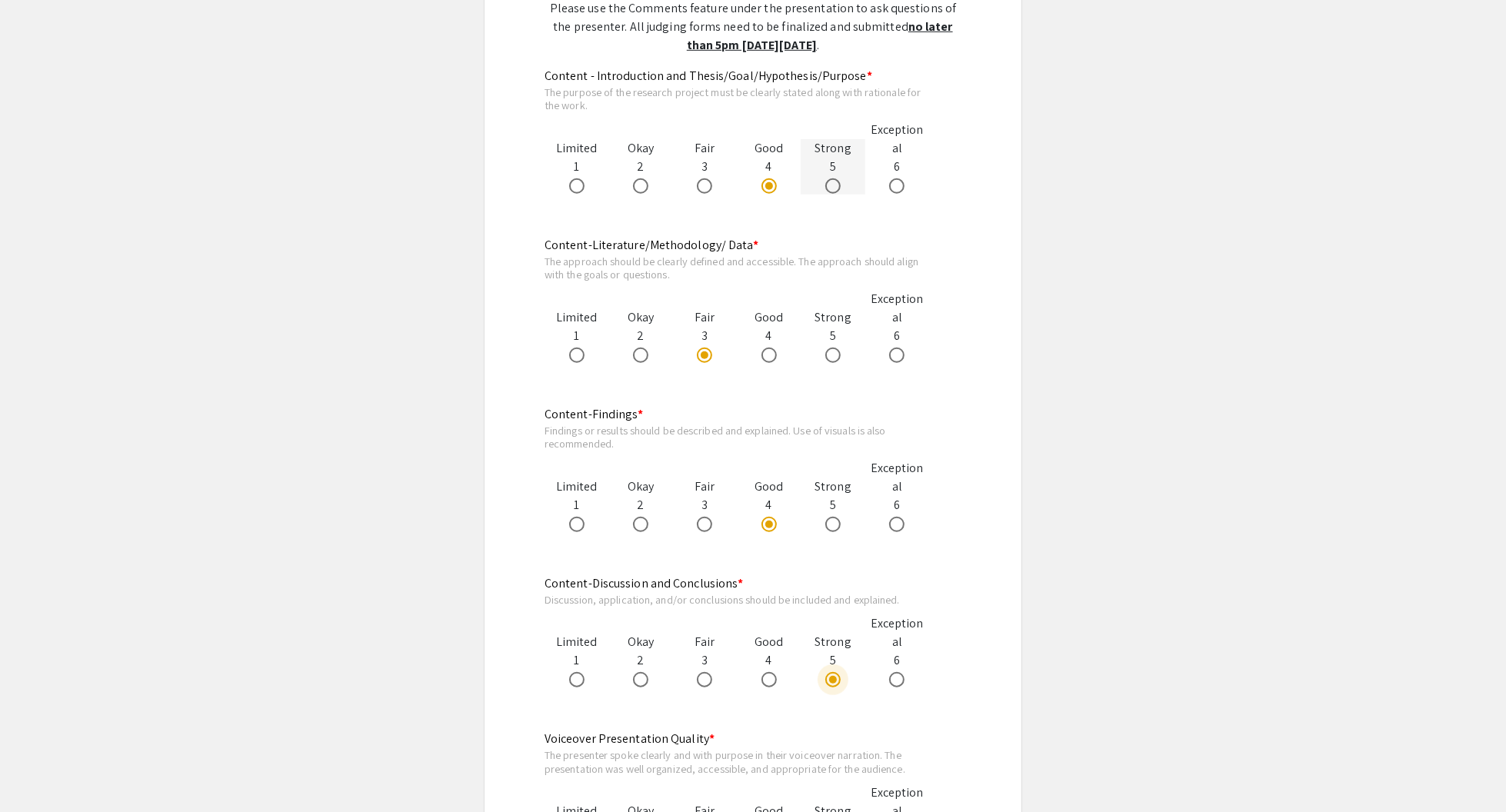
click at [834, 185] on span at bounding box center [833, 186] width 16 height 16
click at [834, 185] on input "radio" at bounding box center [833, 186] width 16 height 16
radio input "true"
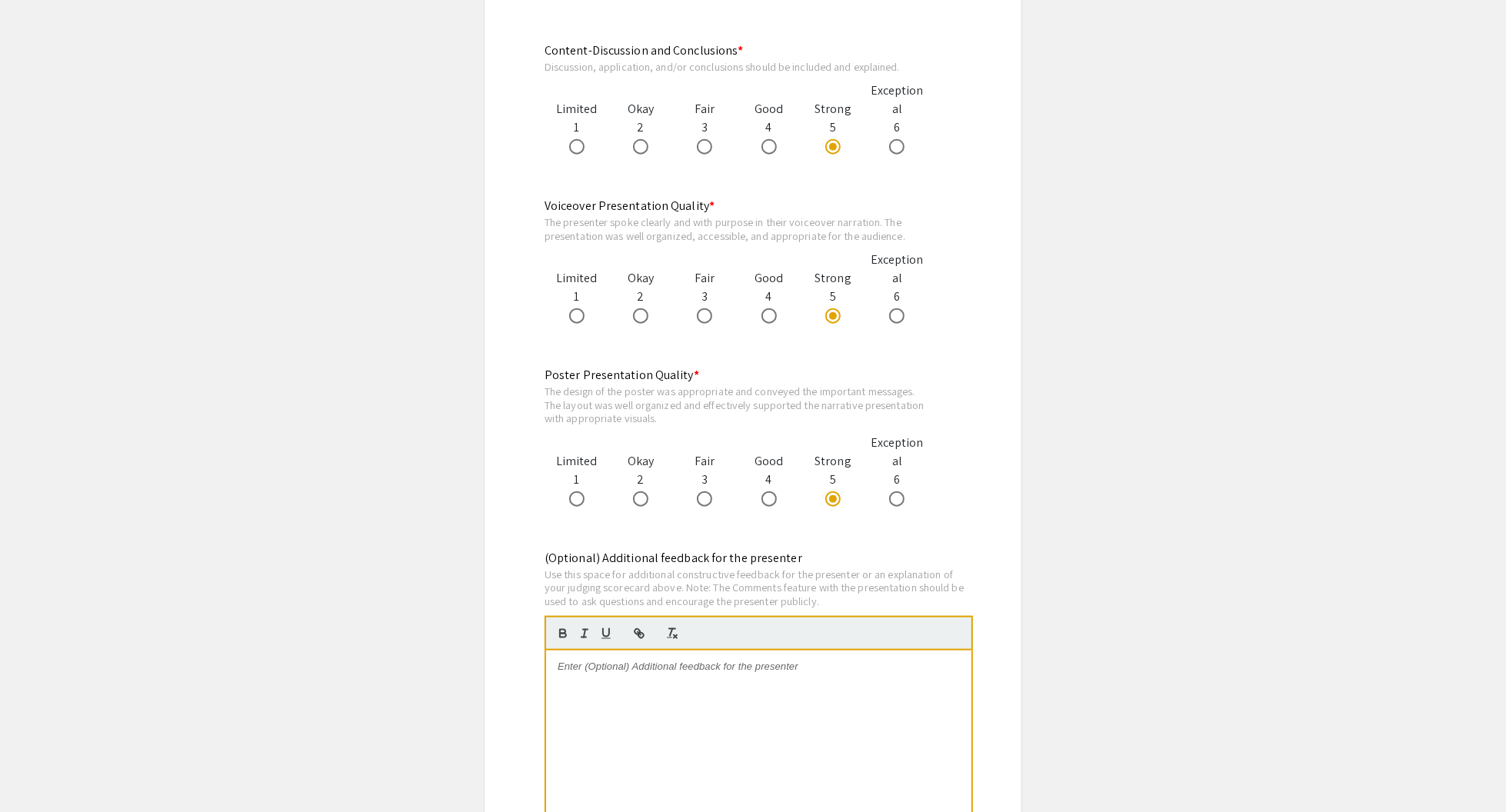
scroll to position [1384, 0]
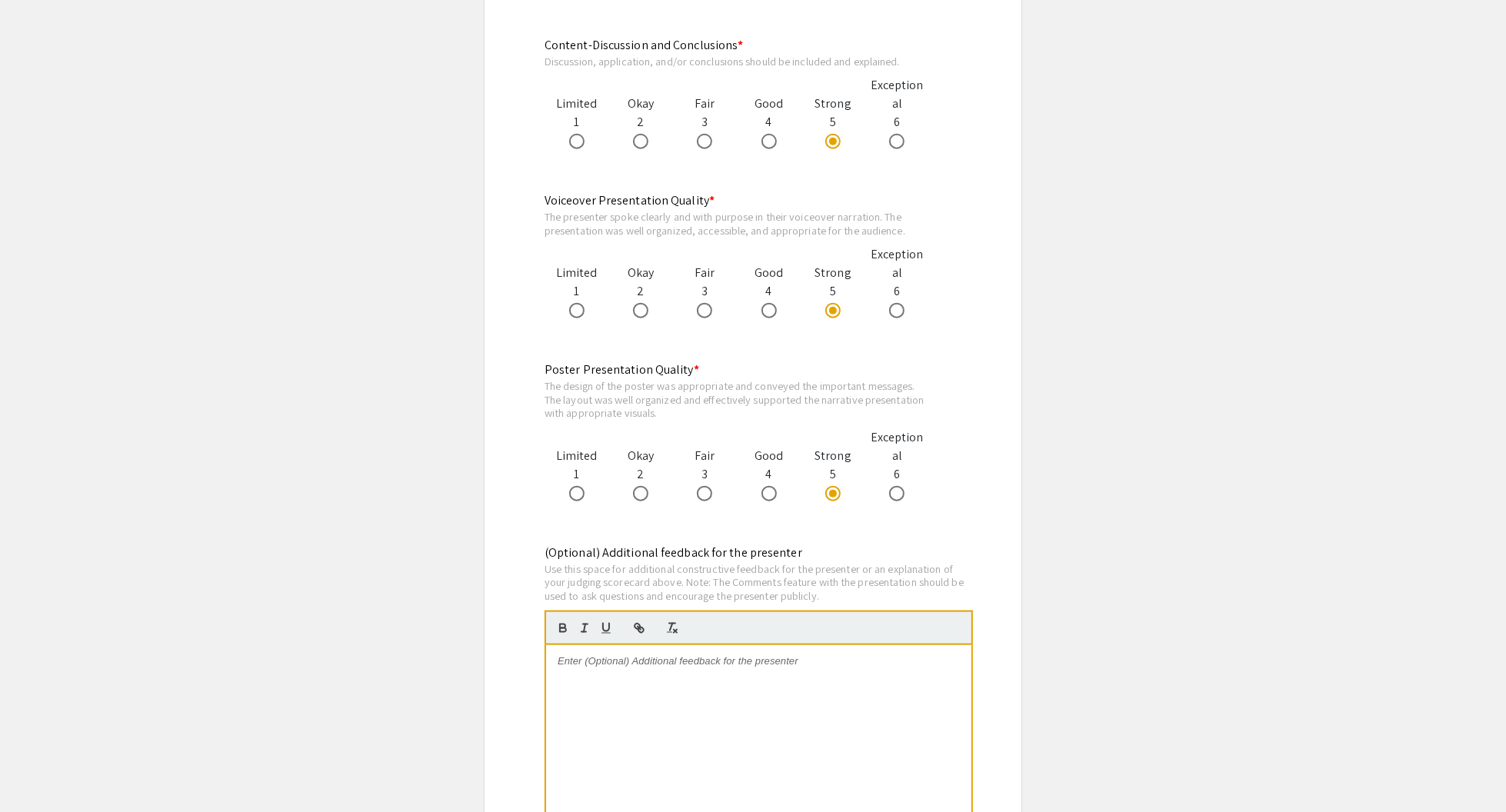
click at [714, 665] on p at bounding box center [759, 661] width 402 height 14
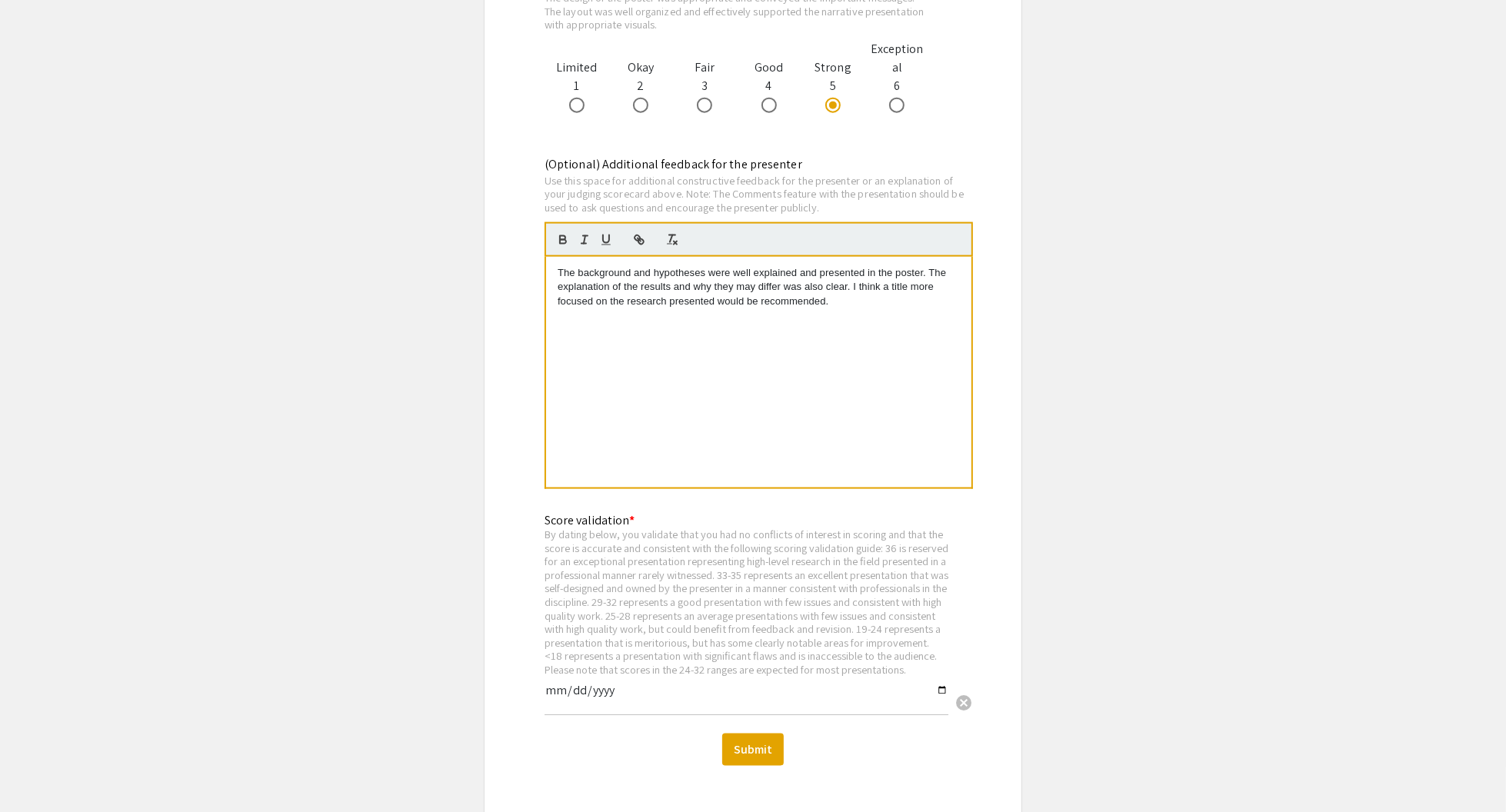
scroll to position [1846, 0]
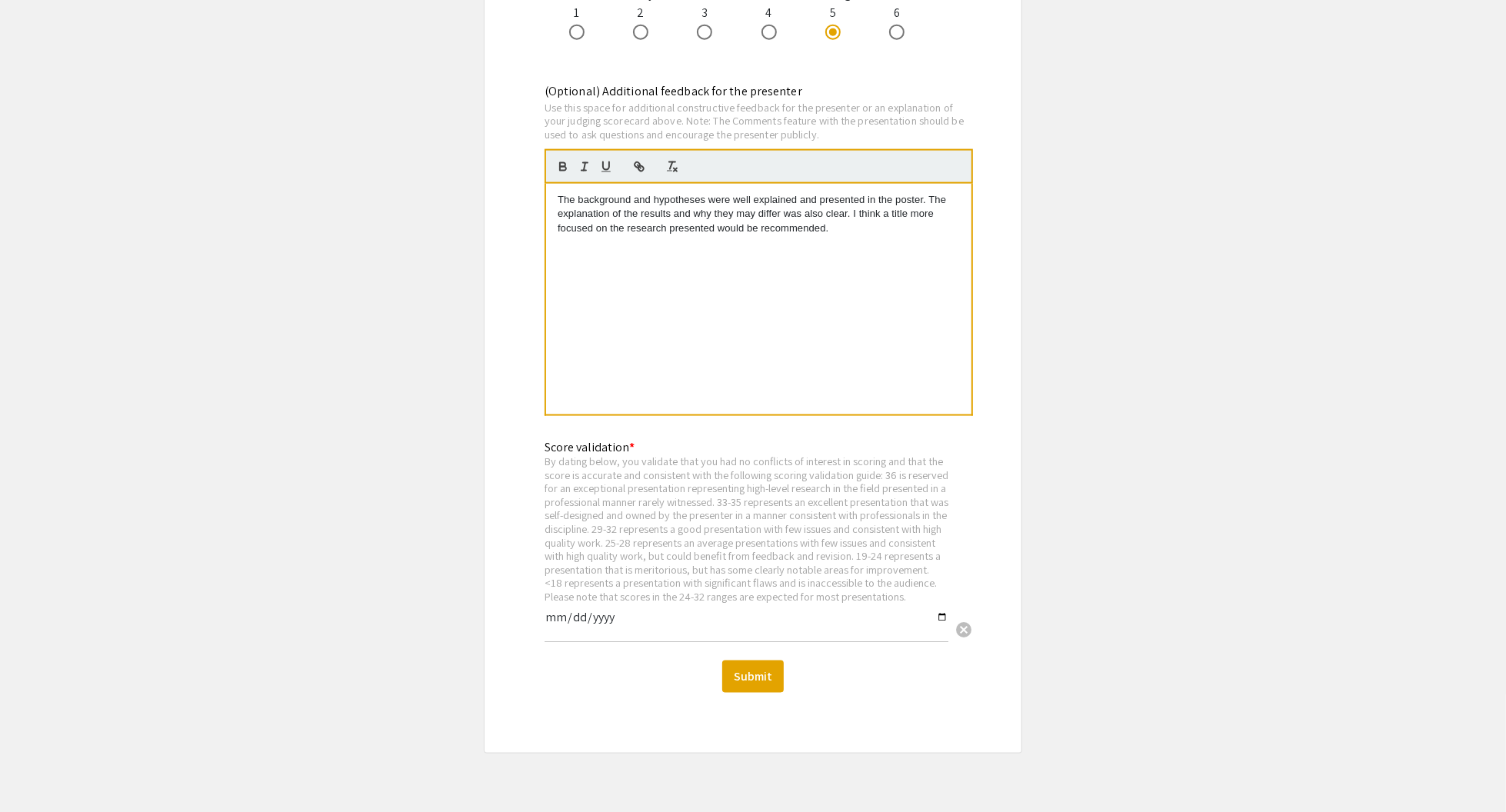
click at [942, 628] on input "date" at bounding box center [746, 623] width 404 height 26
type input "[DATE]"
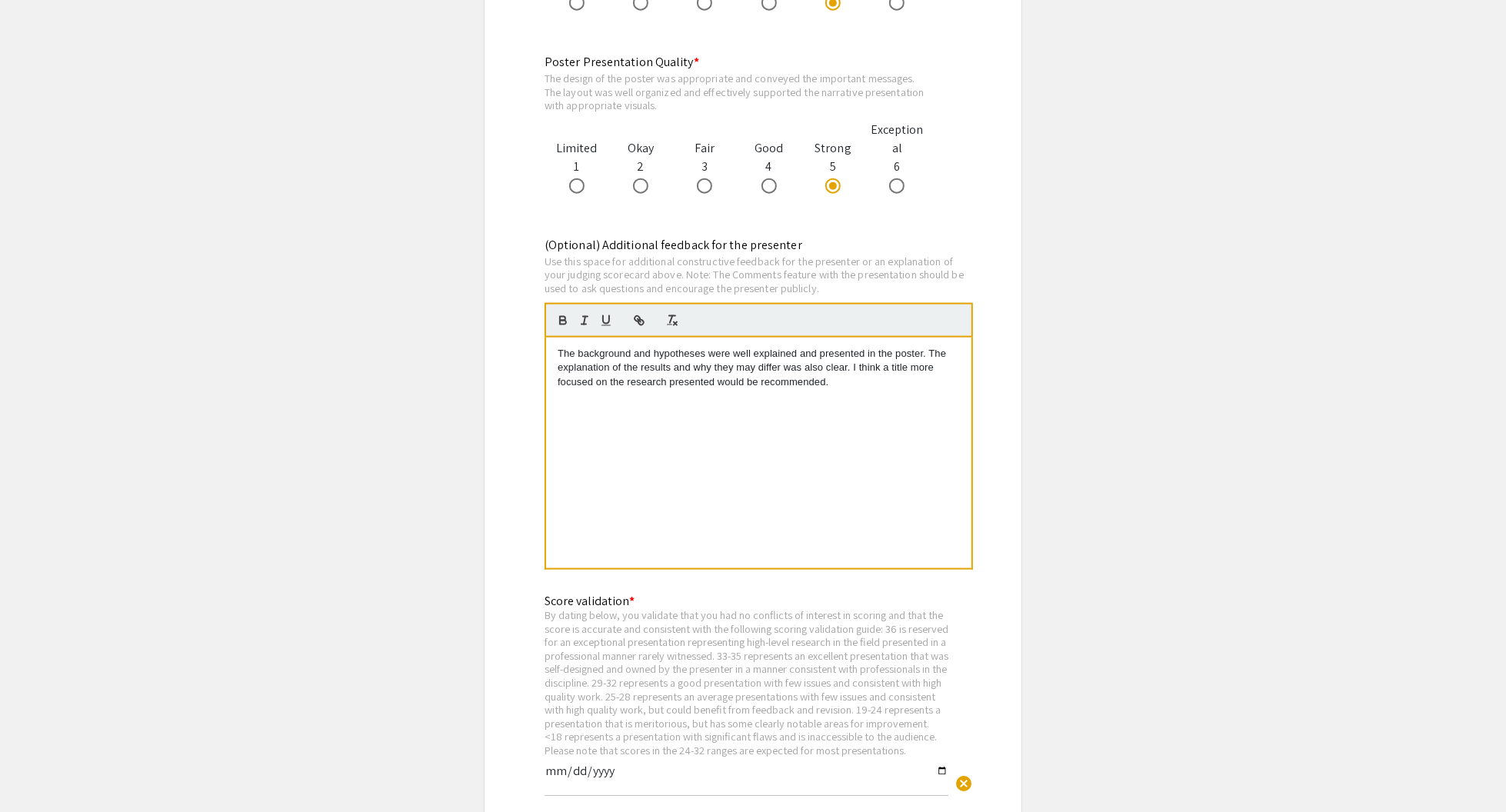
click at [846, 386] on p "The background and hypotheses were well explained and presented in the poster. …" at bounding box center [759, 367] width 402 height 42
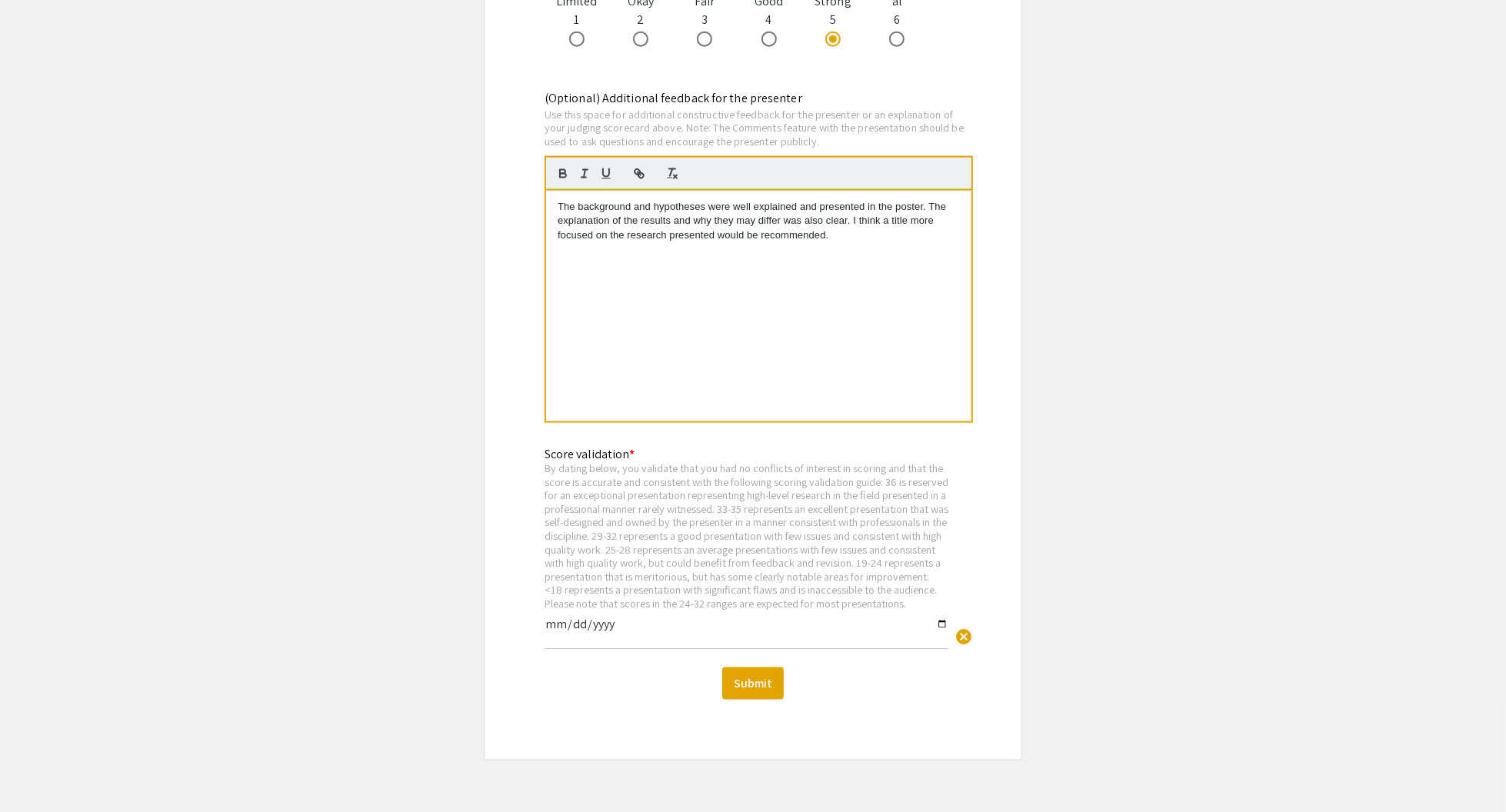
scroll to position [1846, 0]
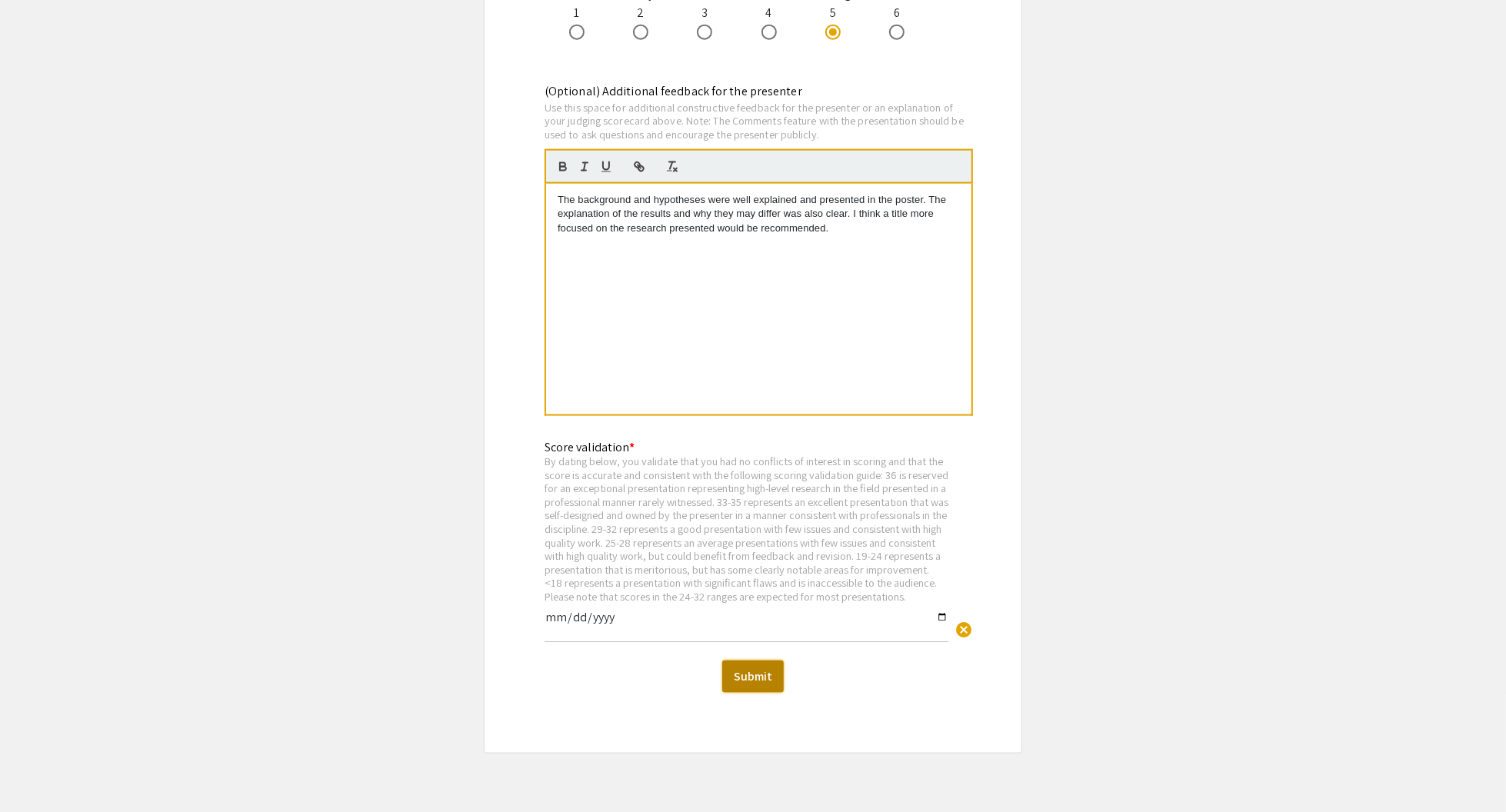
click at [751, 692] on button "Submit" at bounding box center [753, 677] width 62 height 32
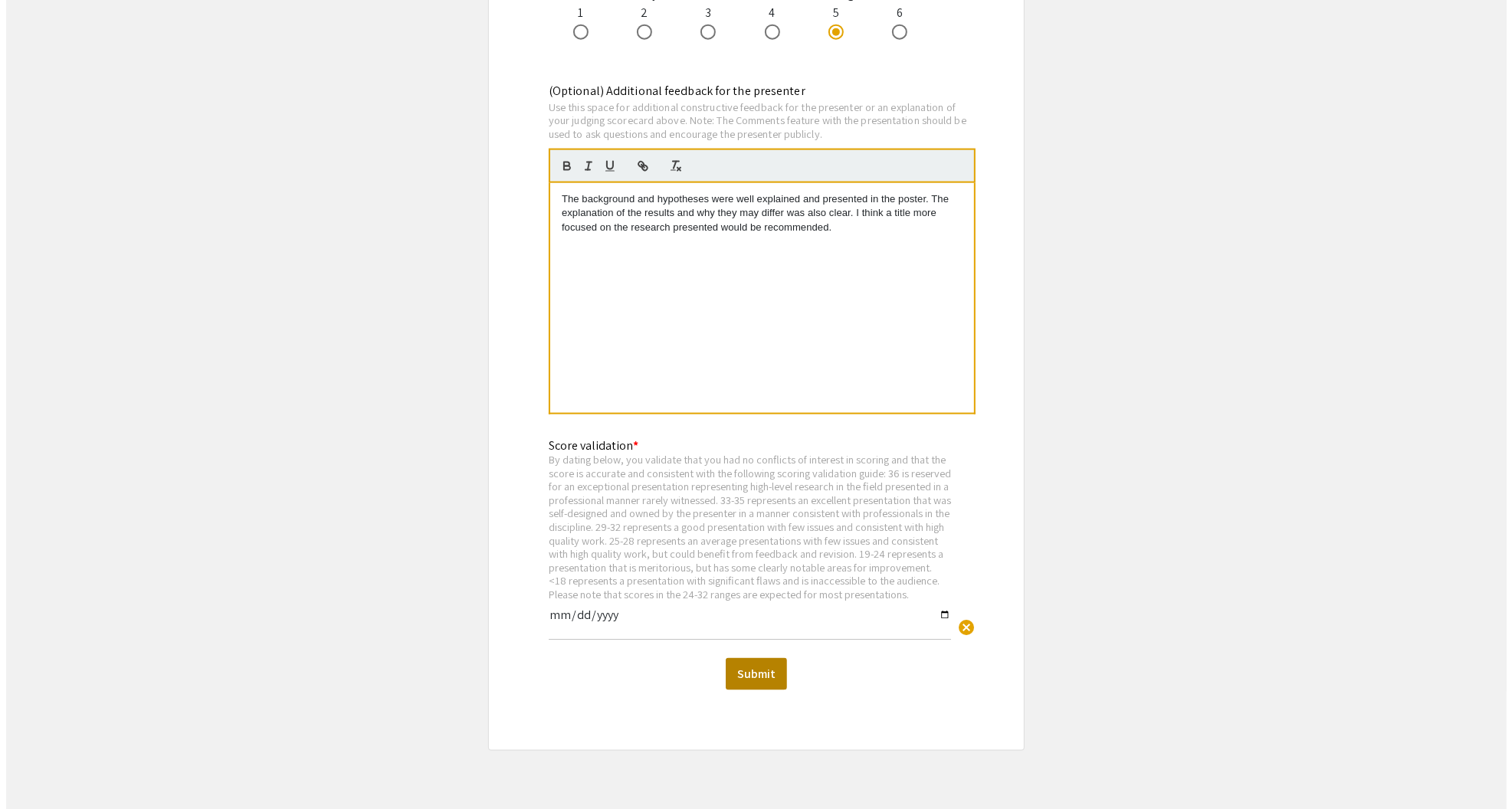
scroll to position [0, 0]
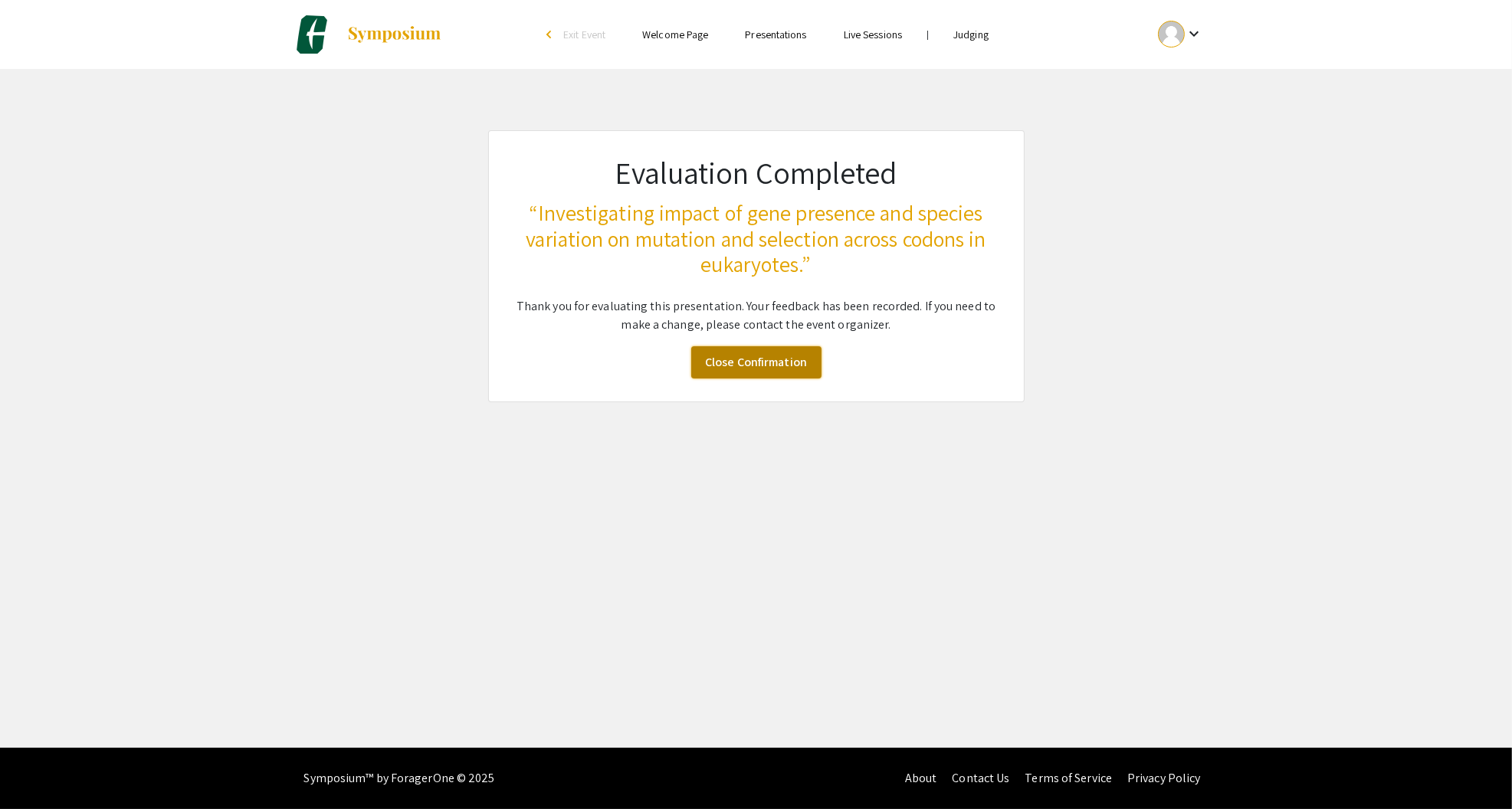
click at [730, 368] on link "Close Confirmation" at bounding box center [756, 362] width 130 height 32
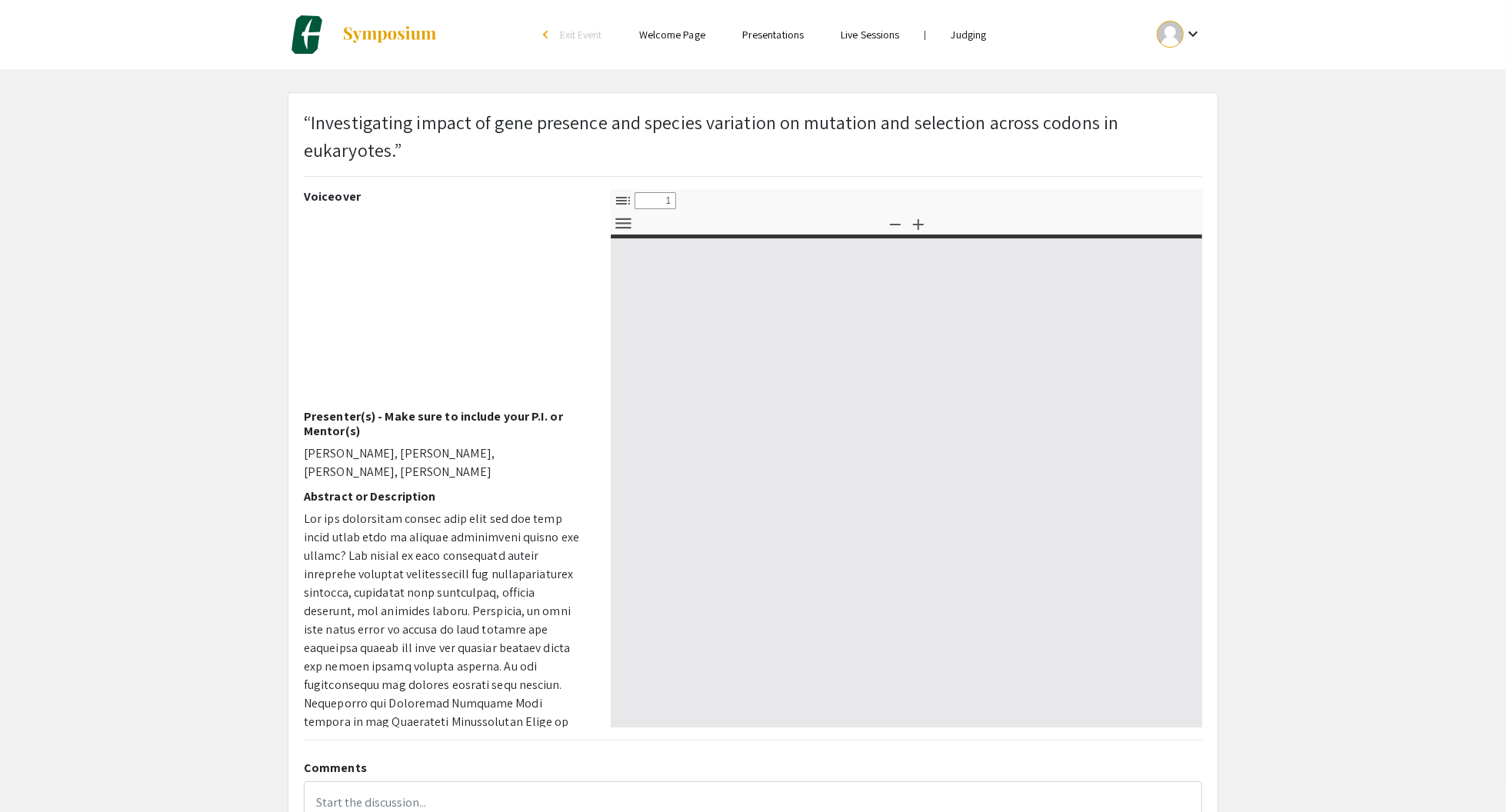
select select "custom"
type input "0"
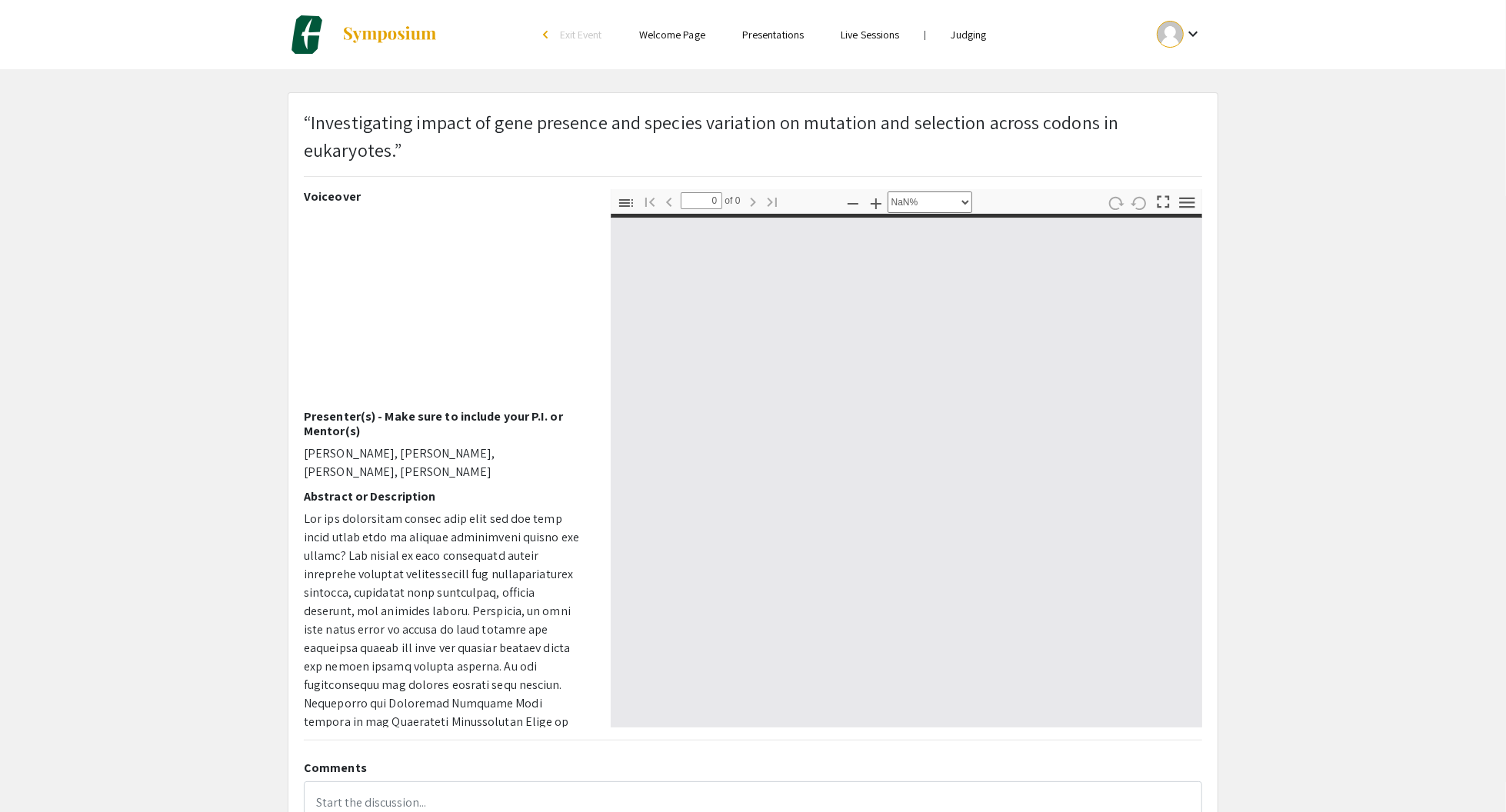
select select "auto"
type input "1"
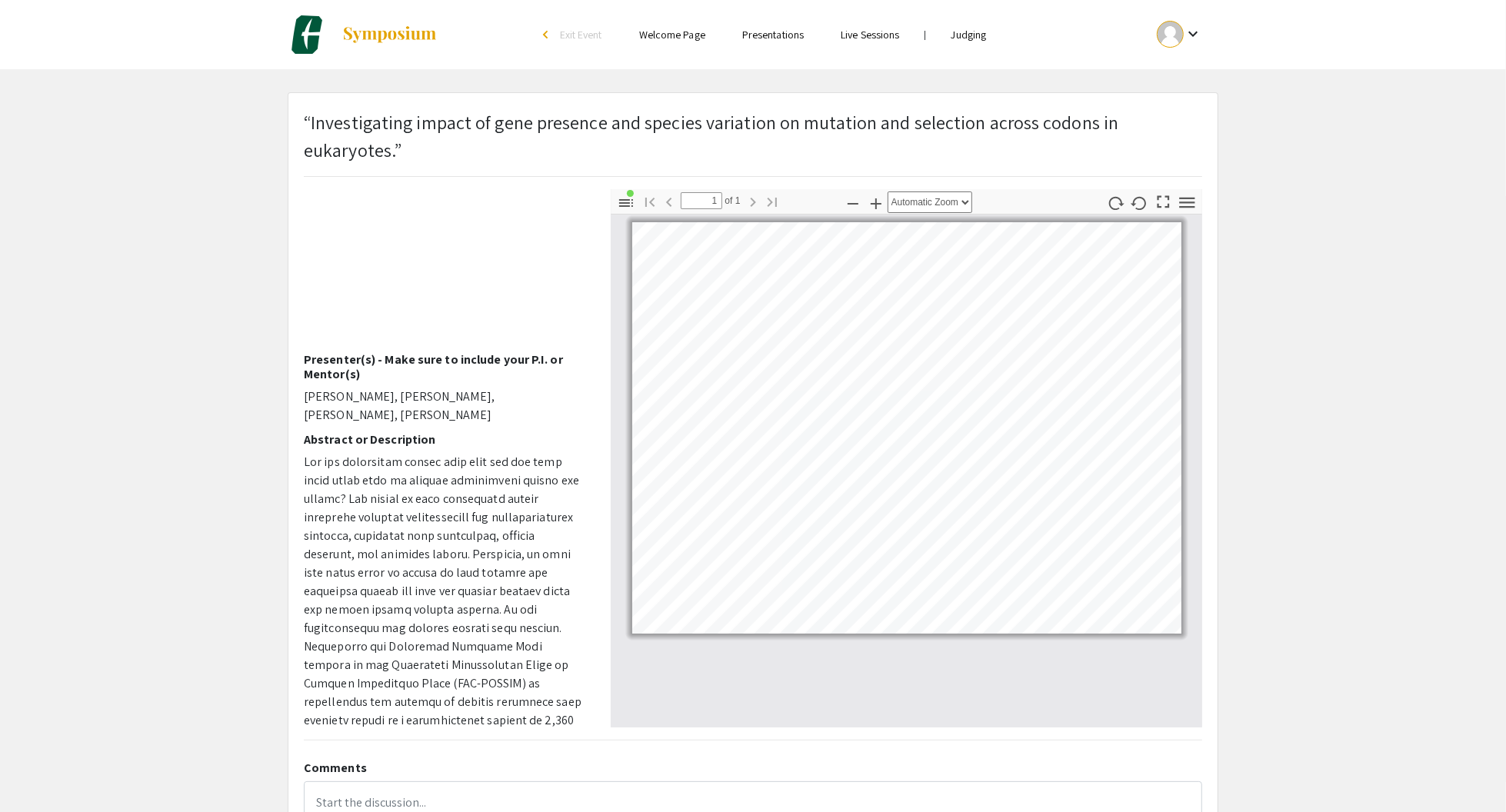
scroll to position [77, 0]
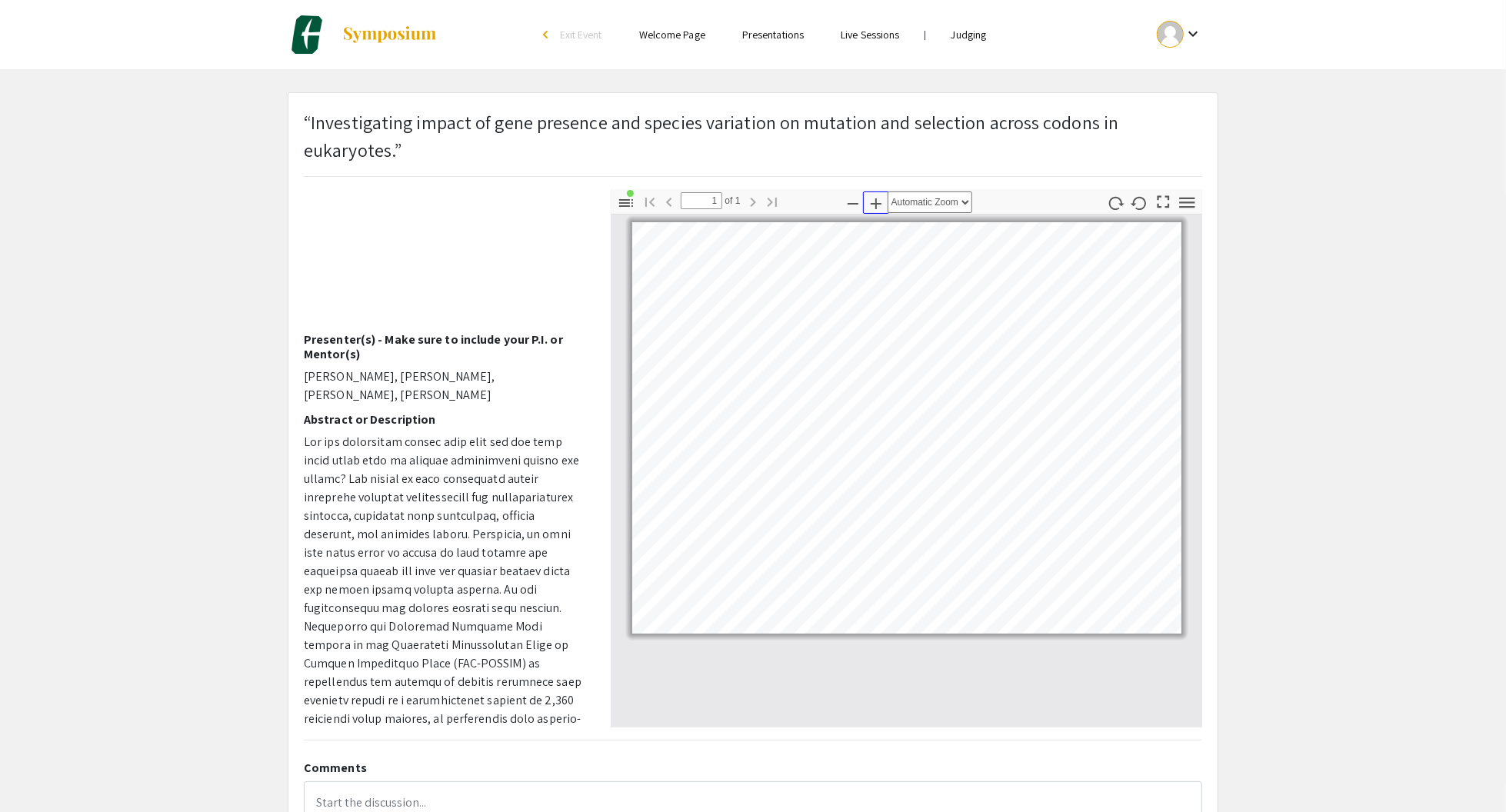
click at [880, 205] on icon "button" at bounding box center [876, 204] width 18 height 18
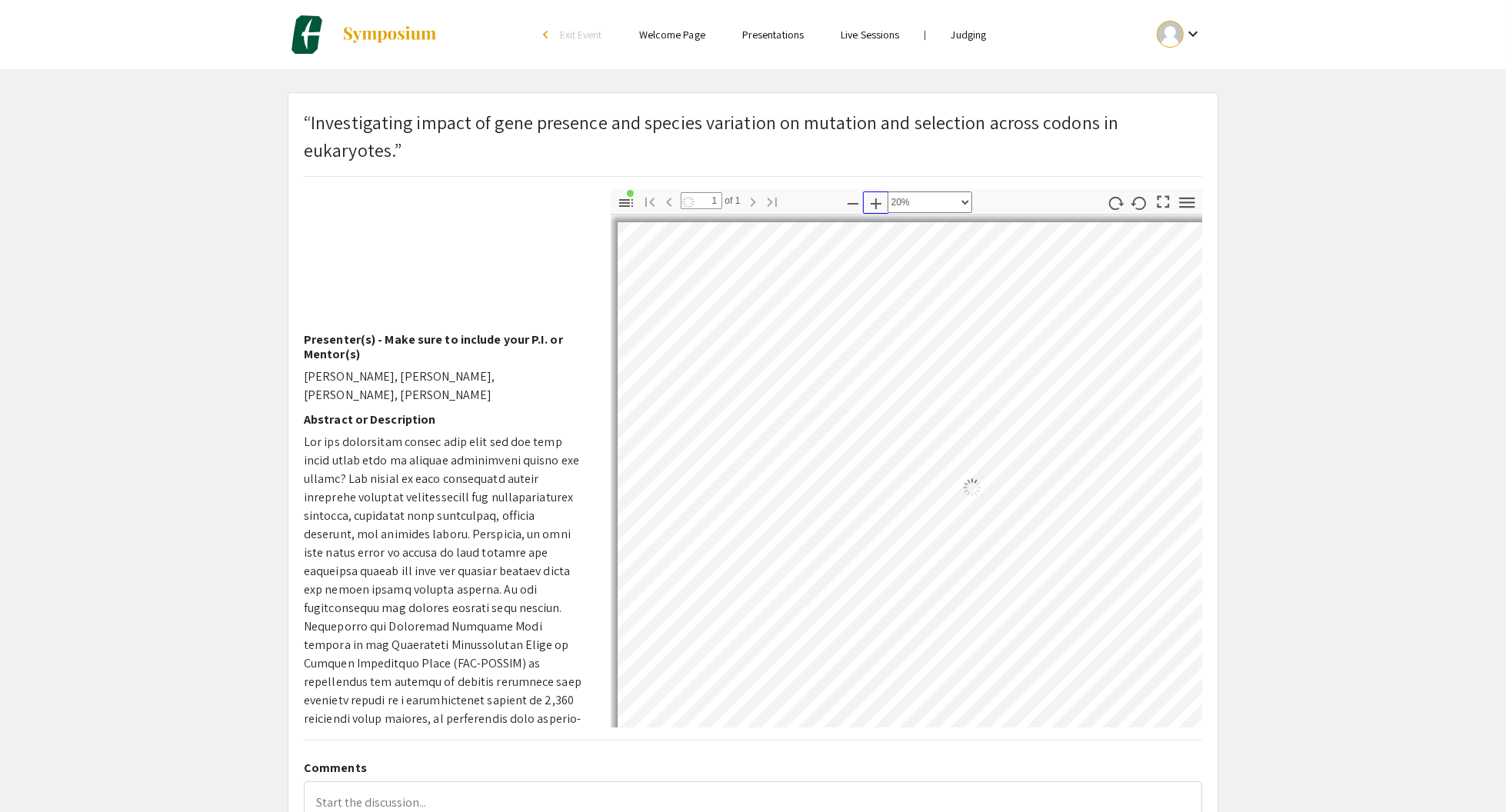
click at [880, 205] on icon "button" at bounding box center [876, 204] width 18 height 18
select select "custom"
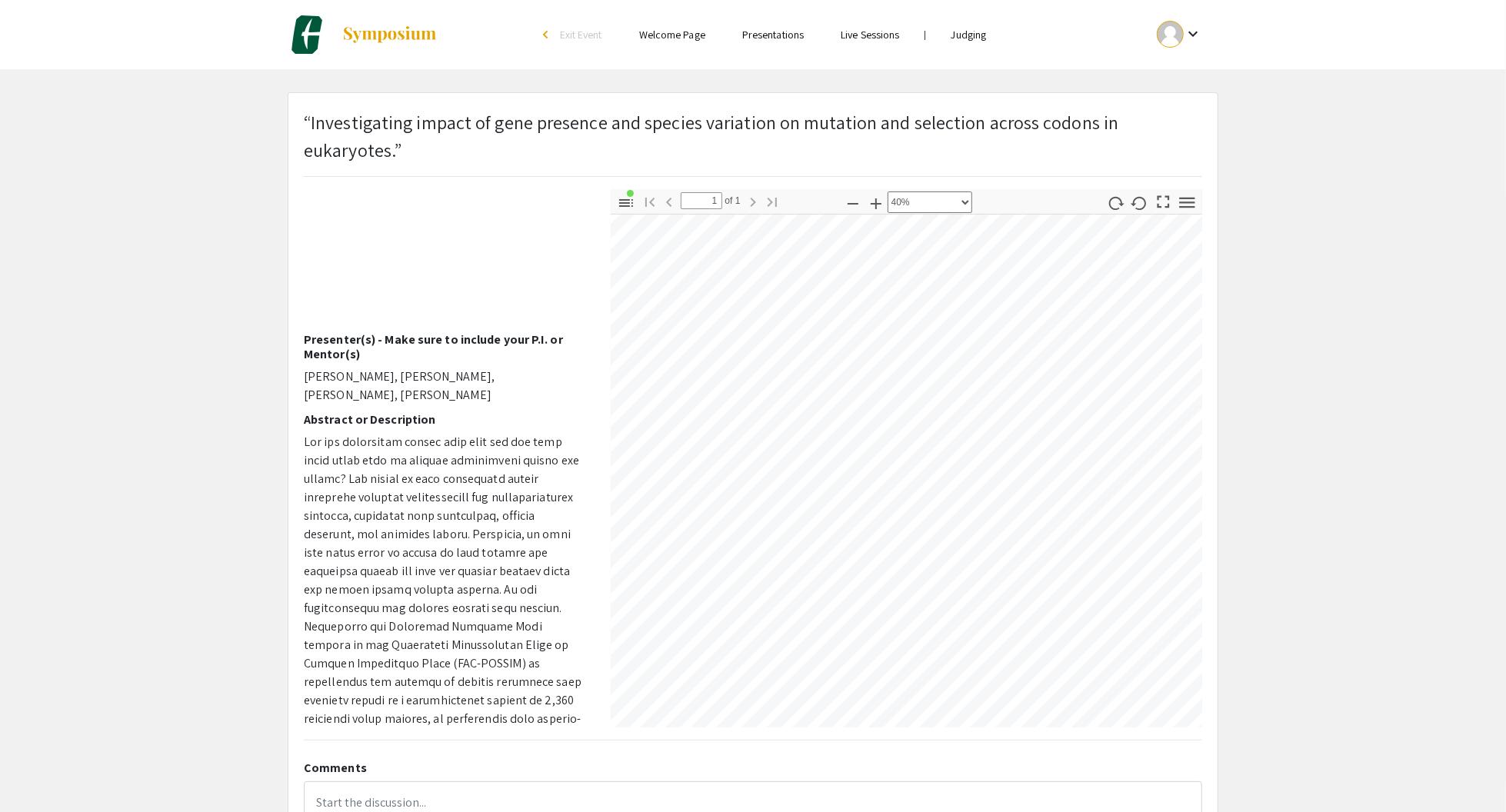
scroll to position [209, 444]
